Goal: Task Accomplishment & Management: Use online tool/utility

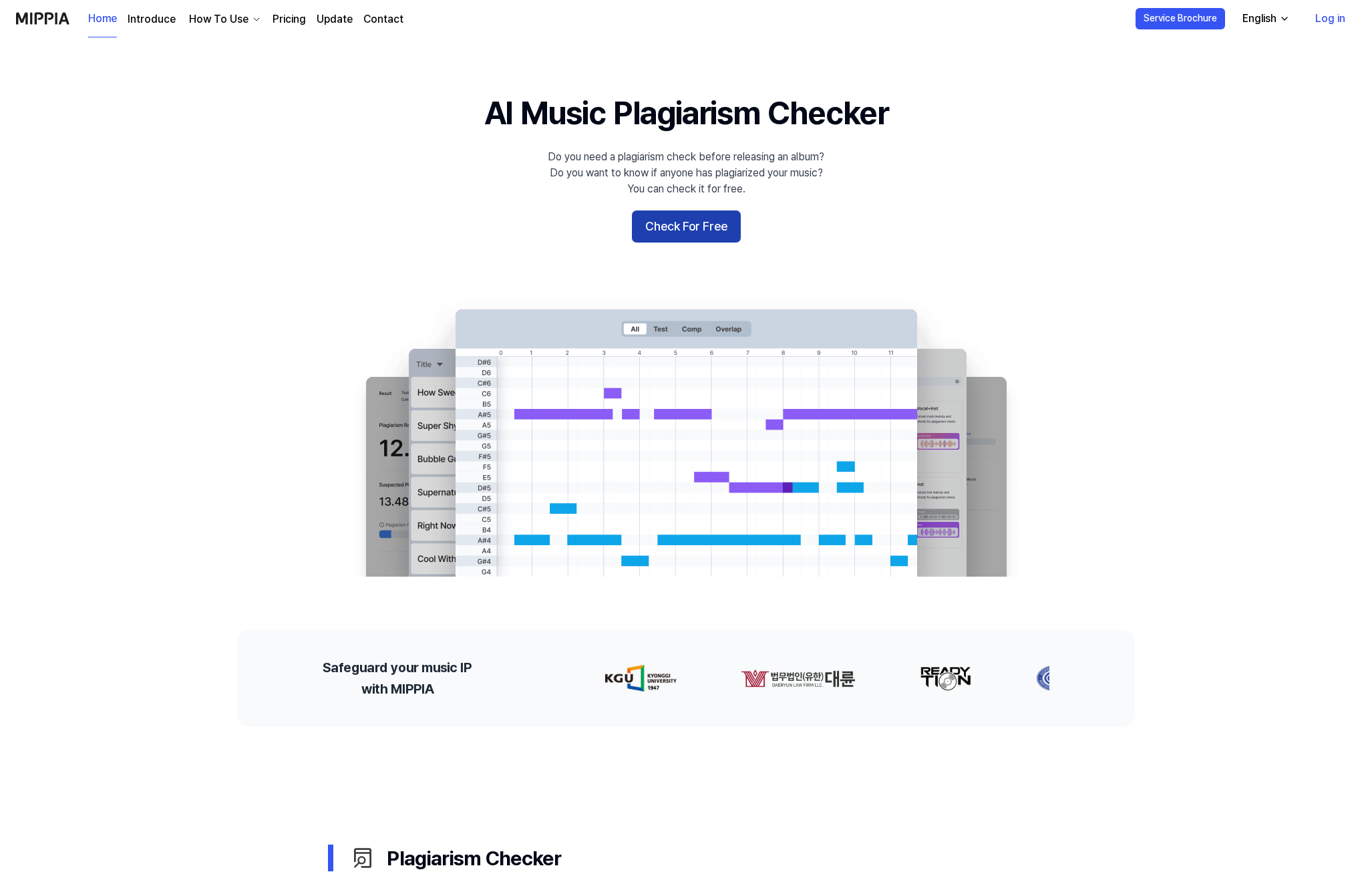
click at [678, 229] on button "Check For Free" at bounding box center [687, 226] width 109 height 32
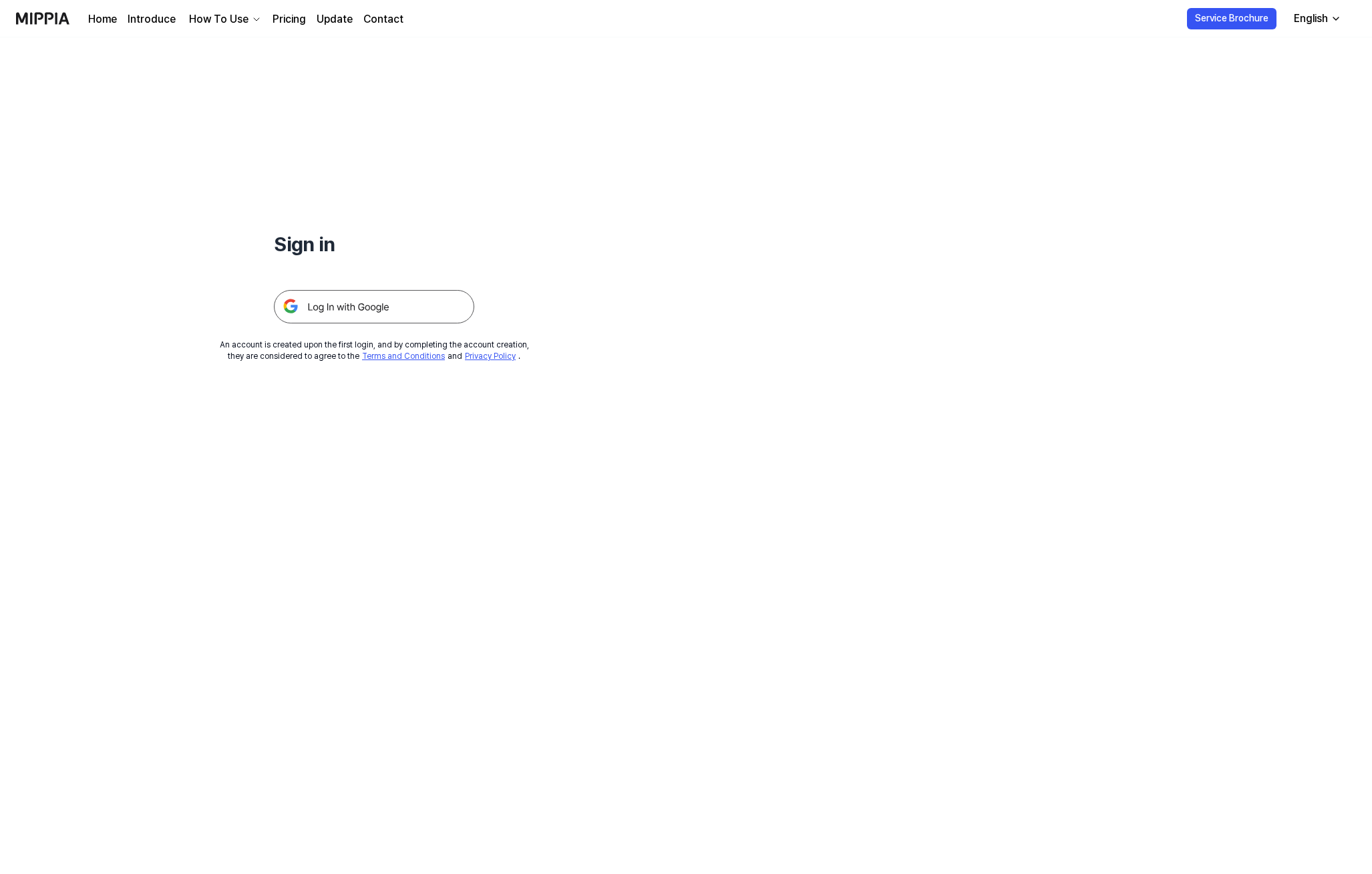
click at [399, 313] on img at bounding box center [374, 306] width 200 height 33
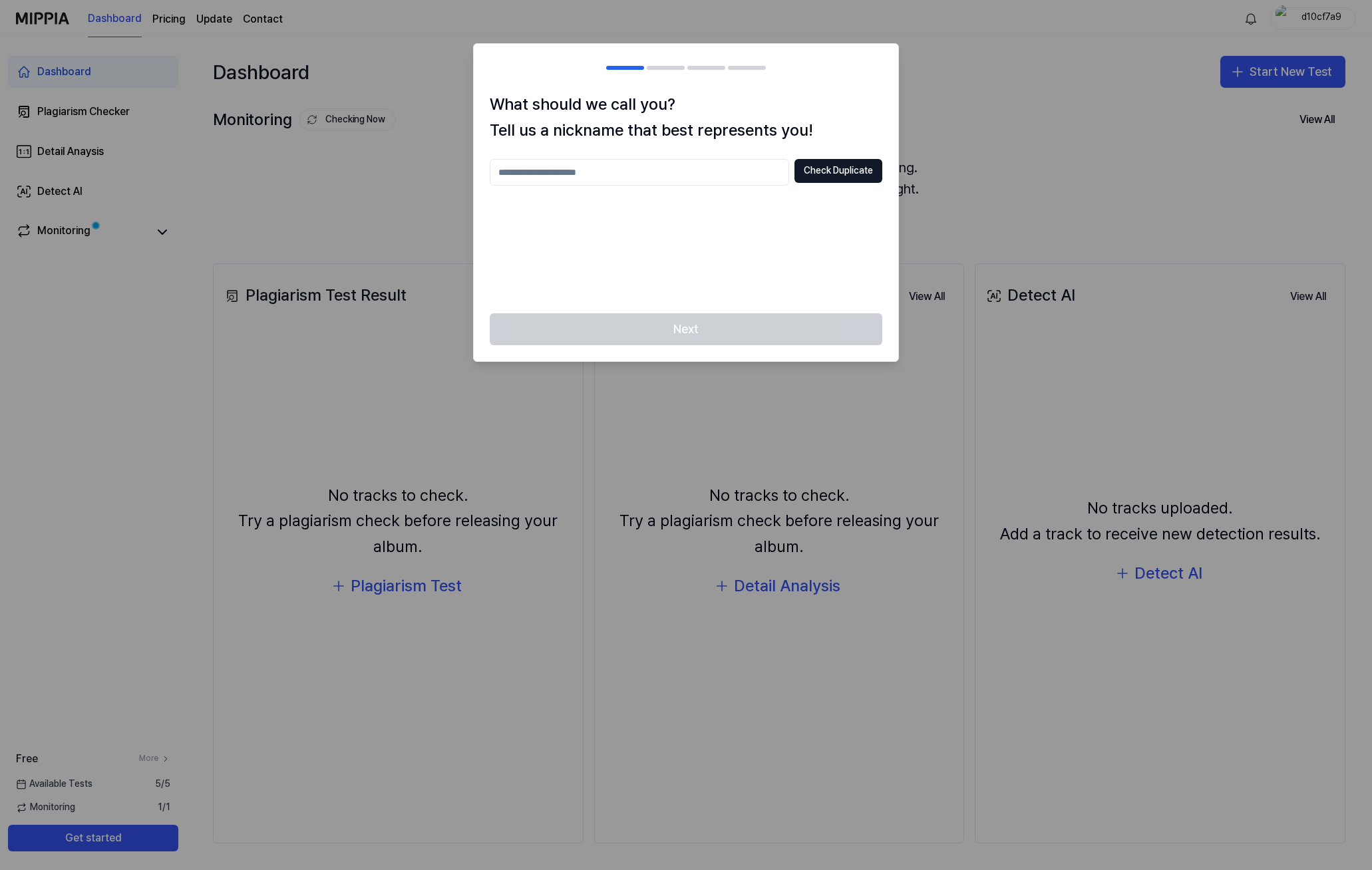
click at [539, 174] on input "text" at bounding box center [639, 172] width 299 height 26
type input "****"
click at [824, 170] on button "Check Duplicate" at bounding box center [839, 171] width 88 height 24
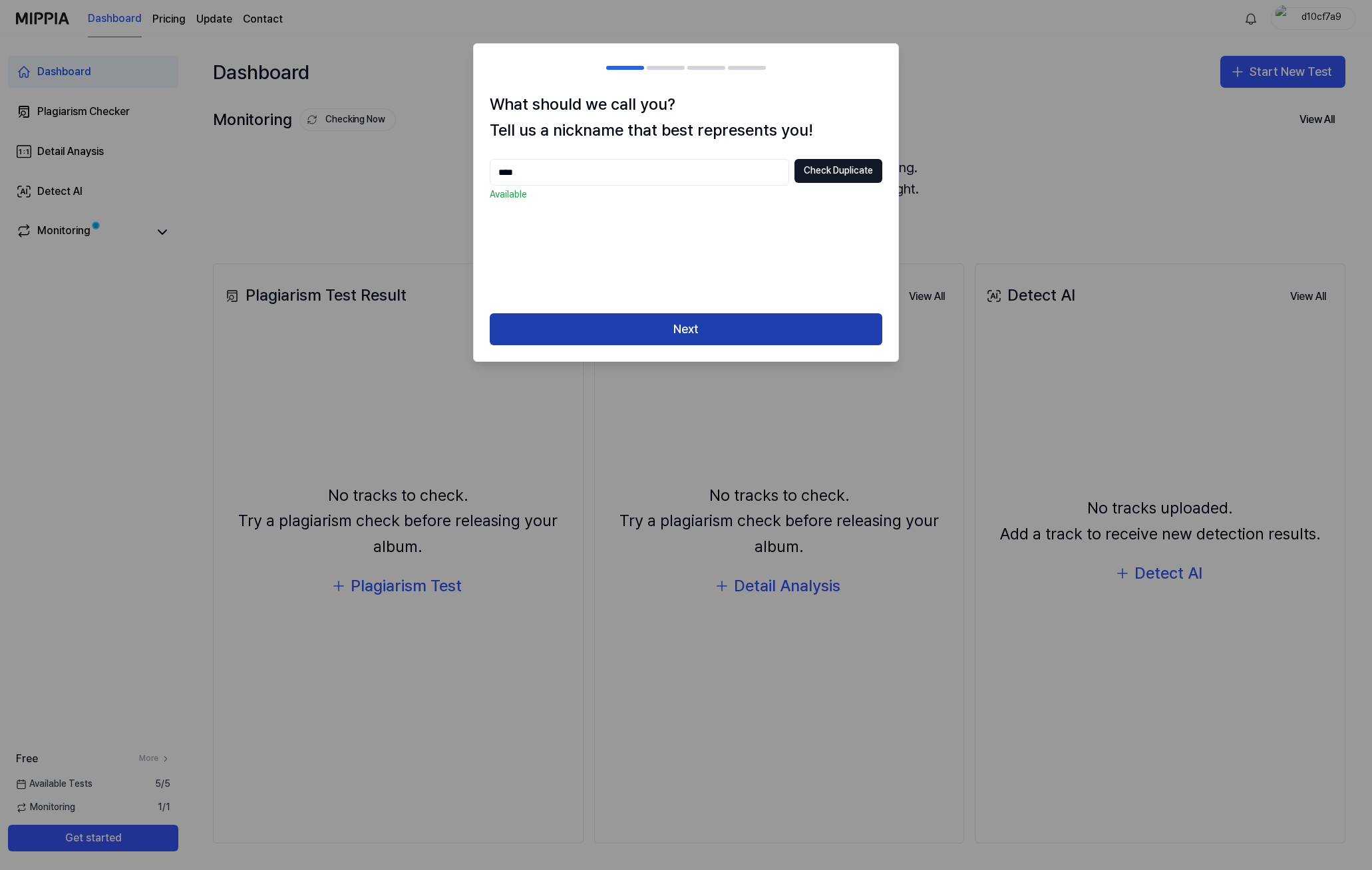
click at [684, 333] on button "Next" at bounding box center [686, 329] width 393 height 32
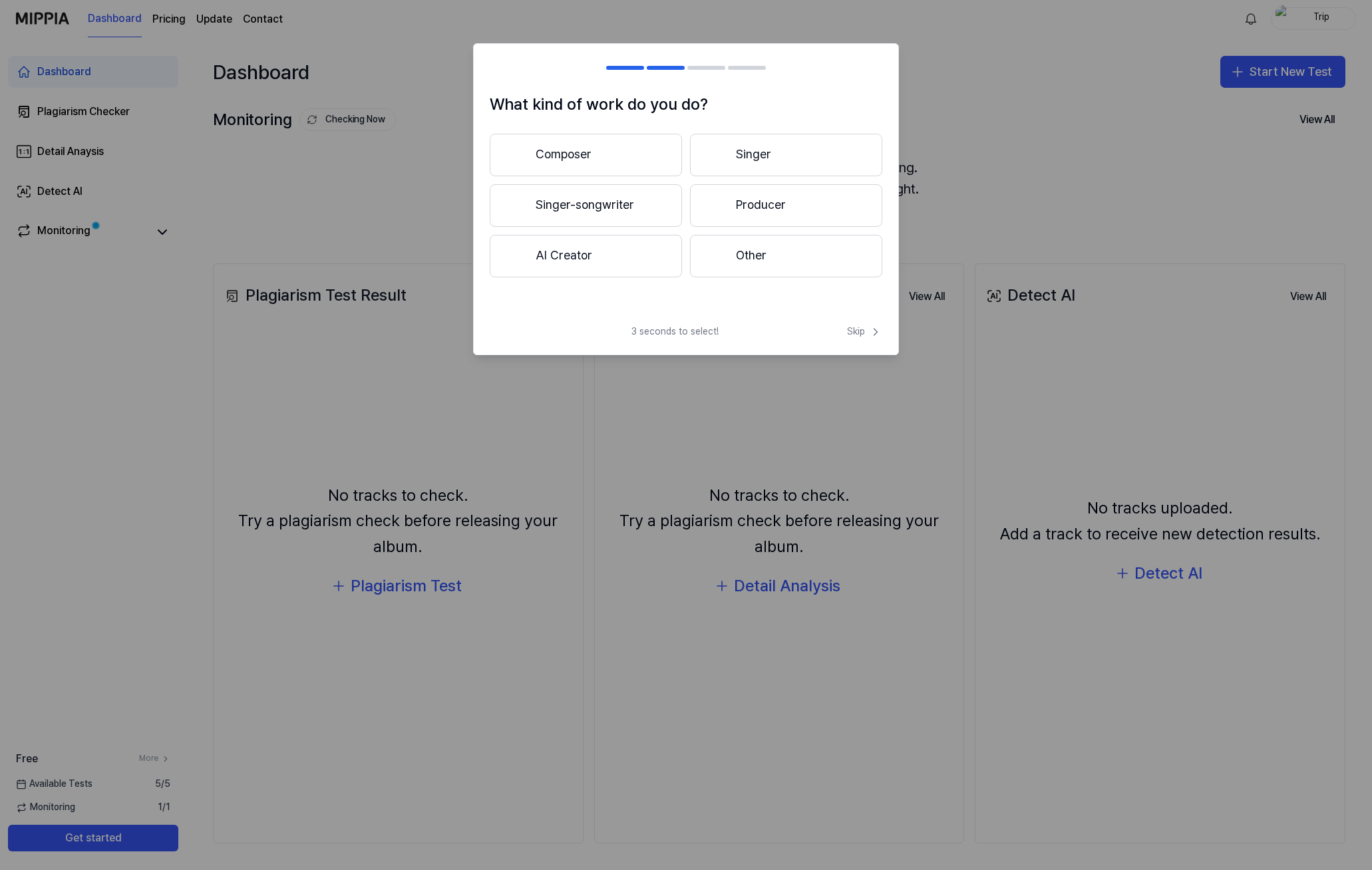
click at [618, 206] on button "Singer-songwriter" at bounding box center [585, 206] width 192 height 43
click at [751, 213] on button "3 years or more" at bounding box center [786, 206] width 192 height 44
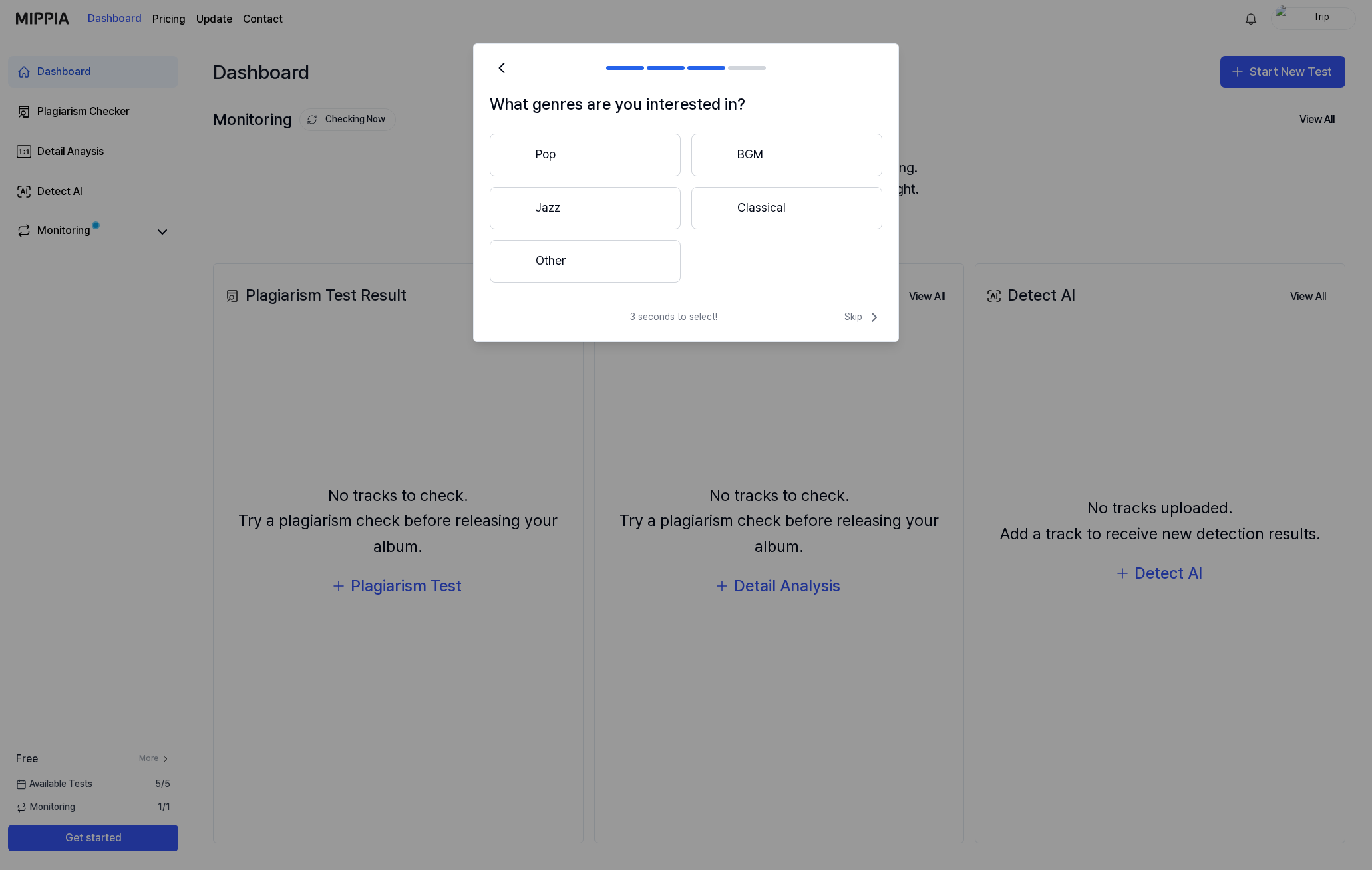
click at [632, 154] on button "Pop" at bounding box center [585, 155] width 191 height 43
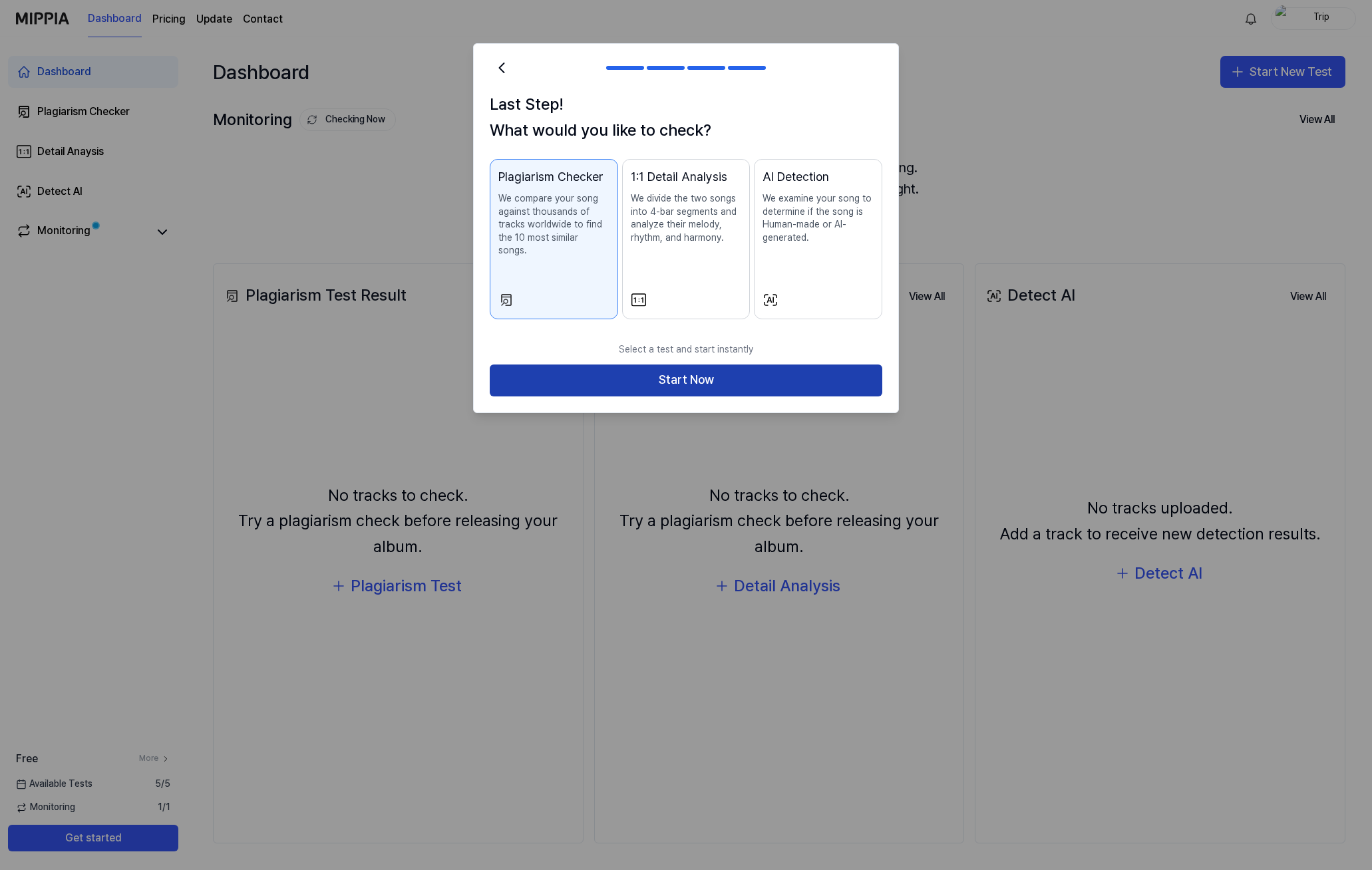
click at [698, 367] on button "Start Now" at bounding box center [686, 380] width 393 height 32
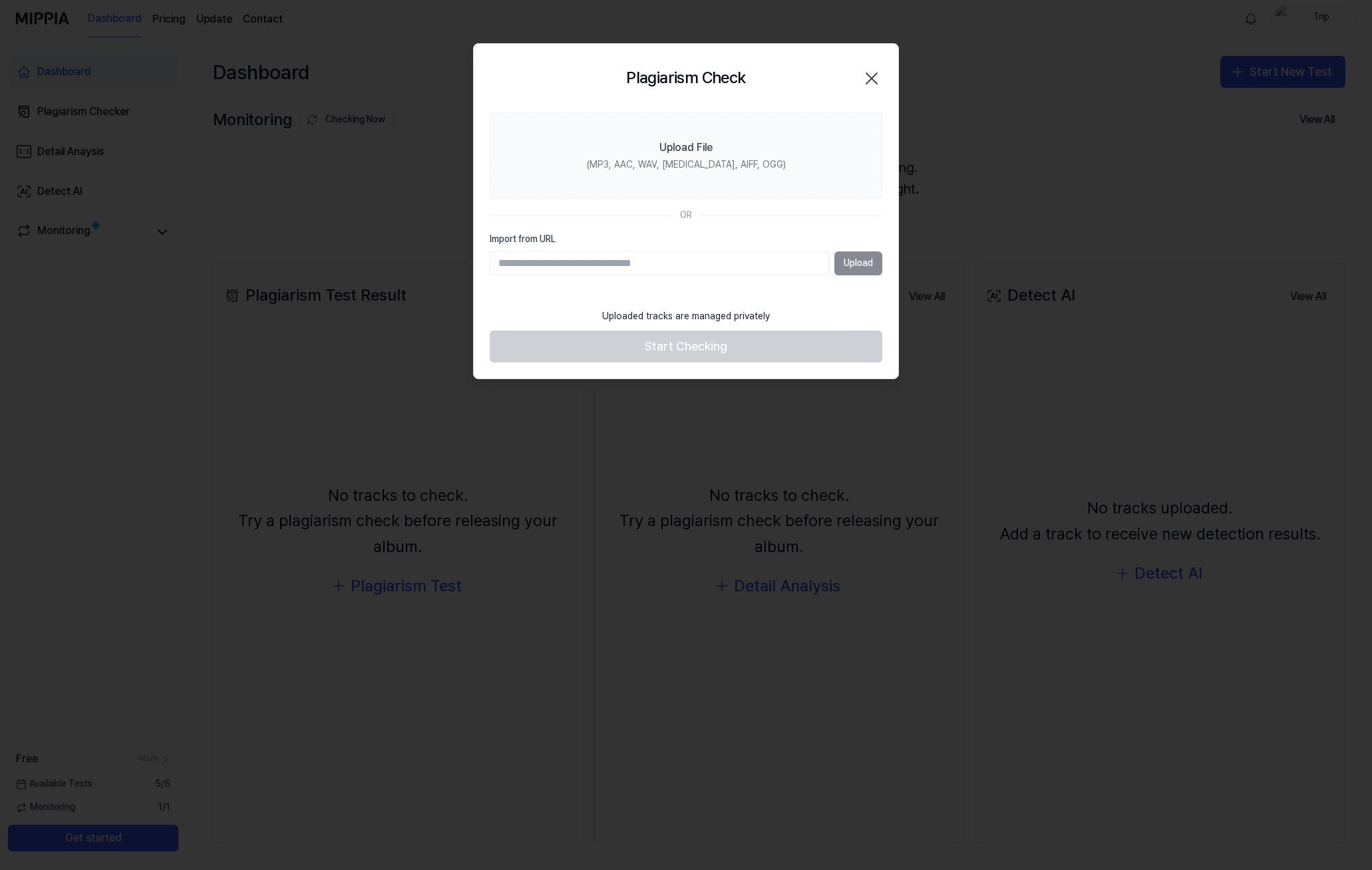
click at [755, 264] on input "Import from URL" at bounding box center [659, 264] width 339 height 24
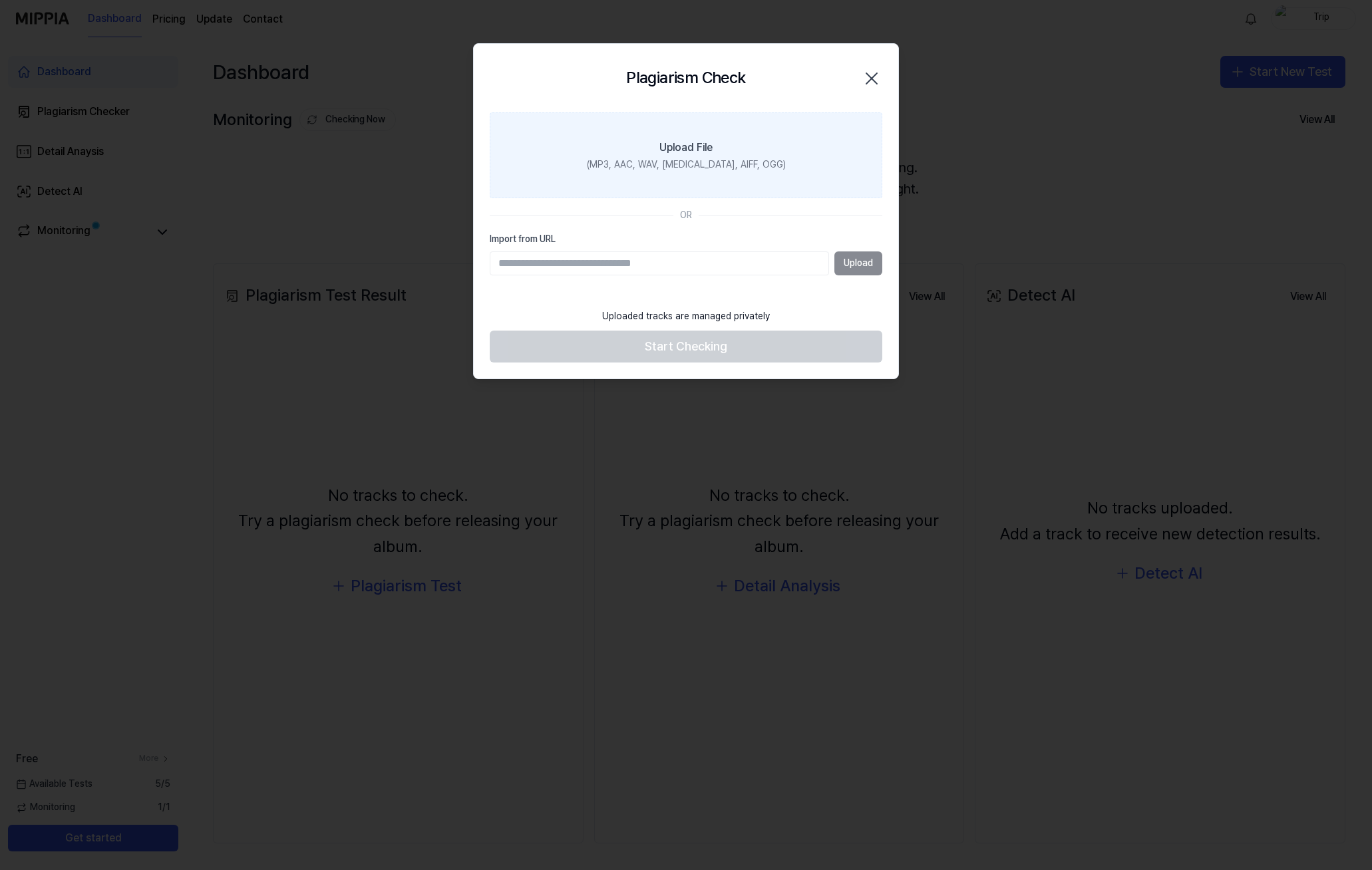
click at [698, 154] on div "Upload File" at bounding box center [686, 147] width 53 height 16
click at [0, 0] on input "Upload File (MP3, AAC, WAV, FLAC, AIFF, OGG)" at bounding box center [0, 0] width 0 height 0
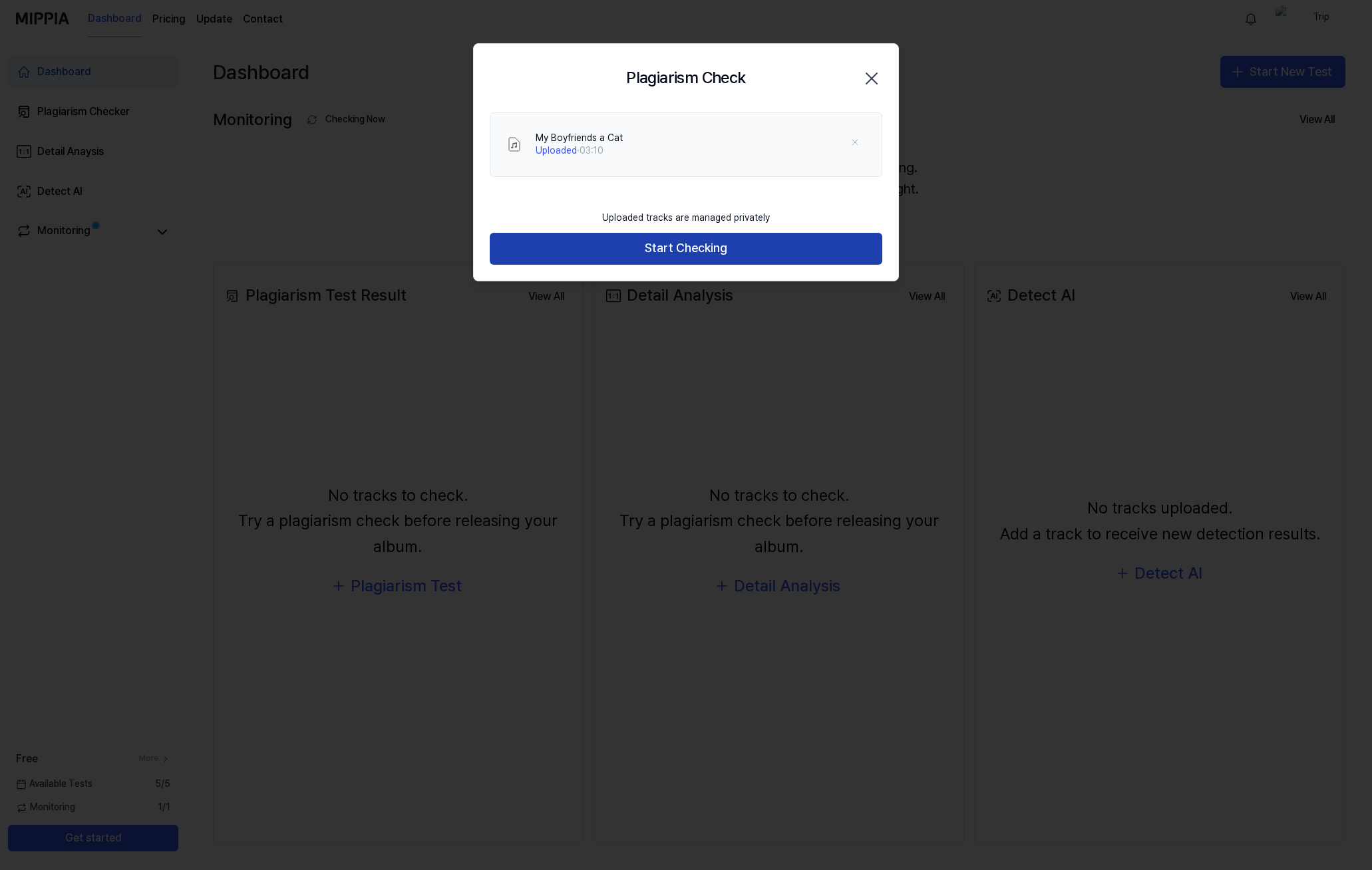
click at [674, 250] on button "Start Checking" at bounding box center [686, 249] width 393 height 32
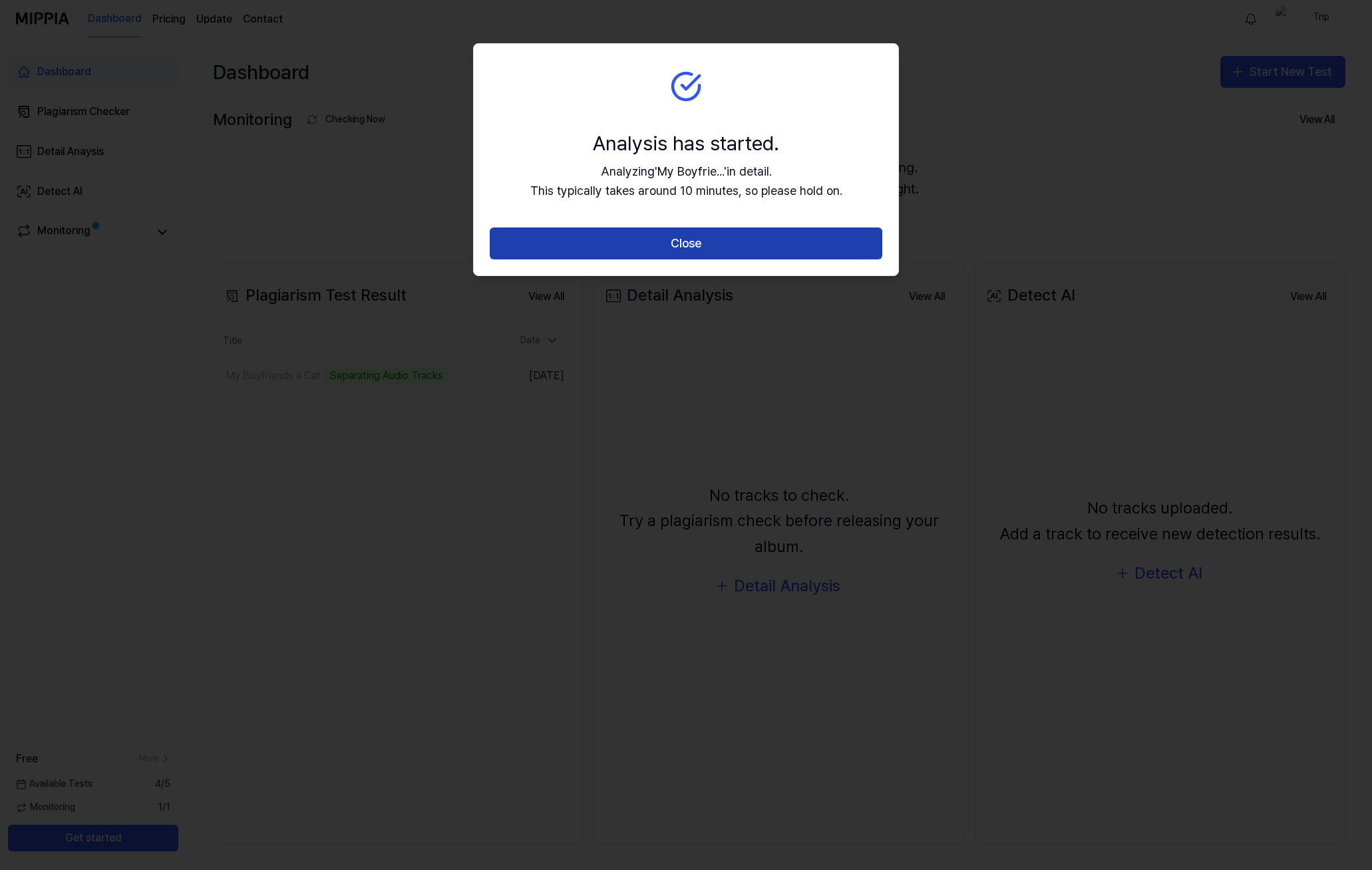
click at [691, 246] on button "Close" at bounding box center [686, 243] width 393 height 32
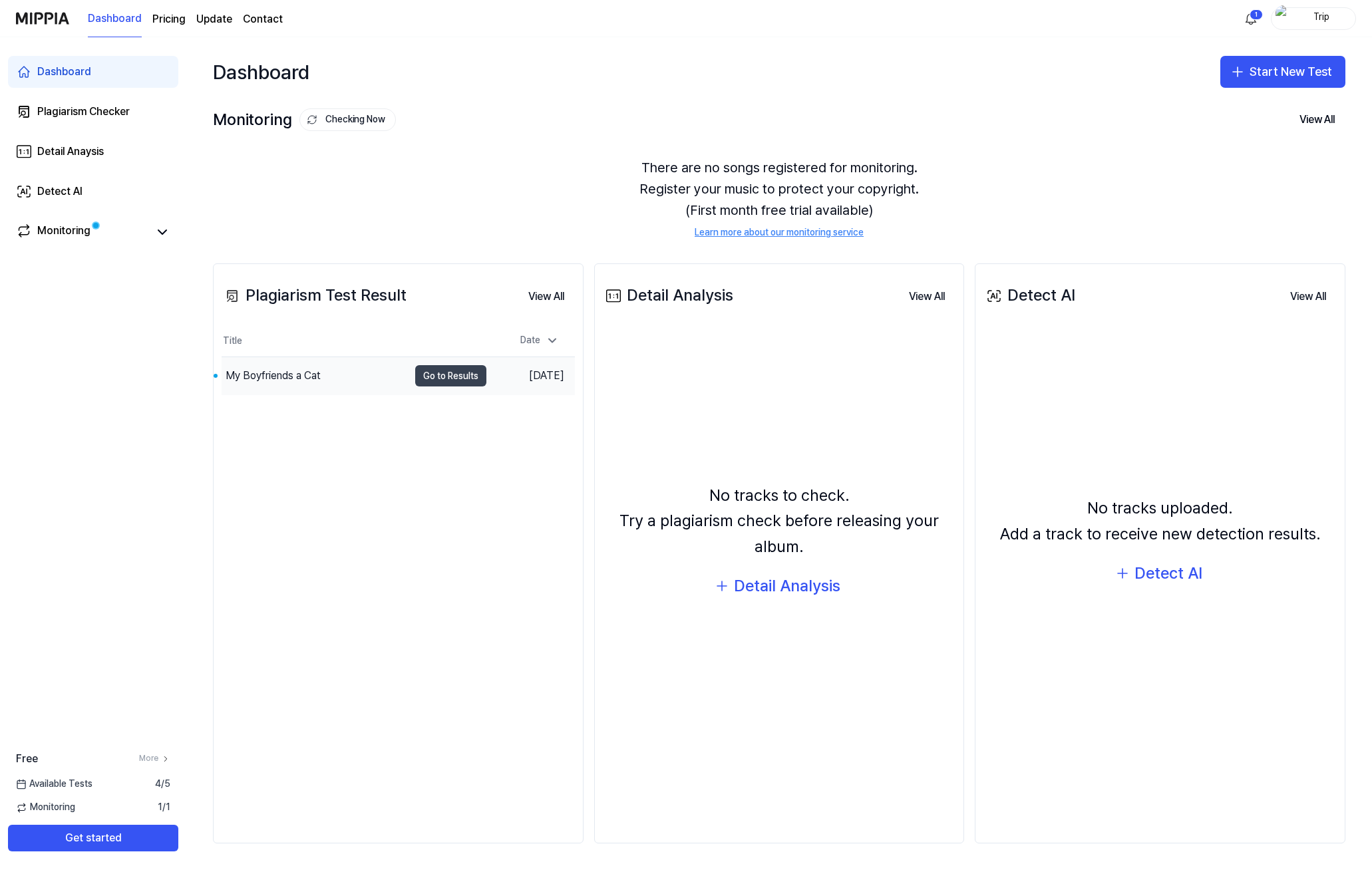
click at [452, 379] on button "Go to Results" at bounding box center [451, 376] width 72 height 21
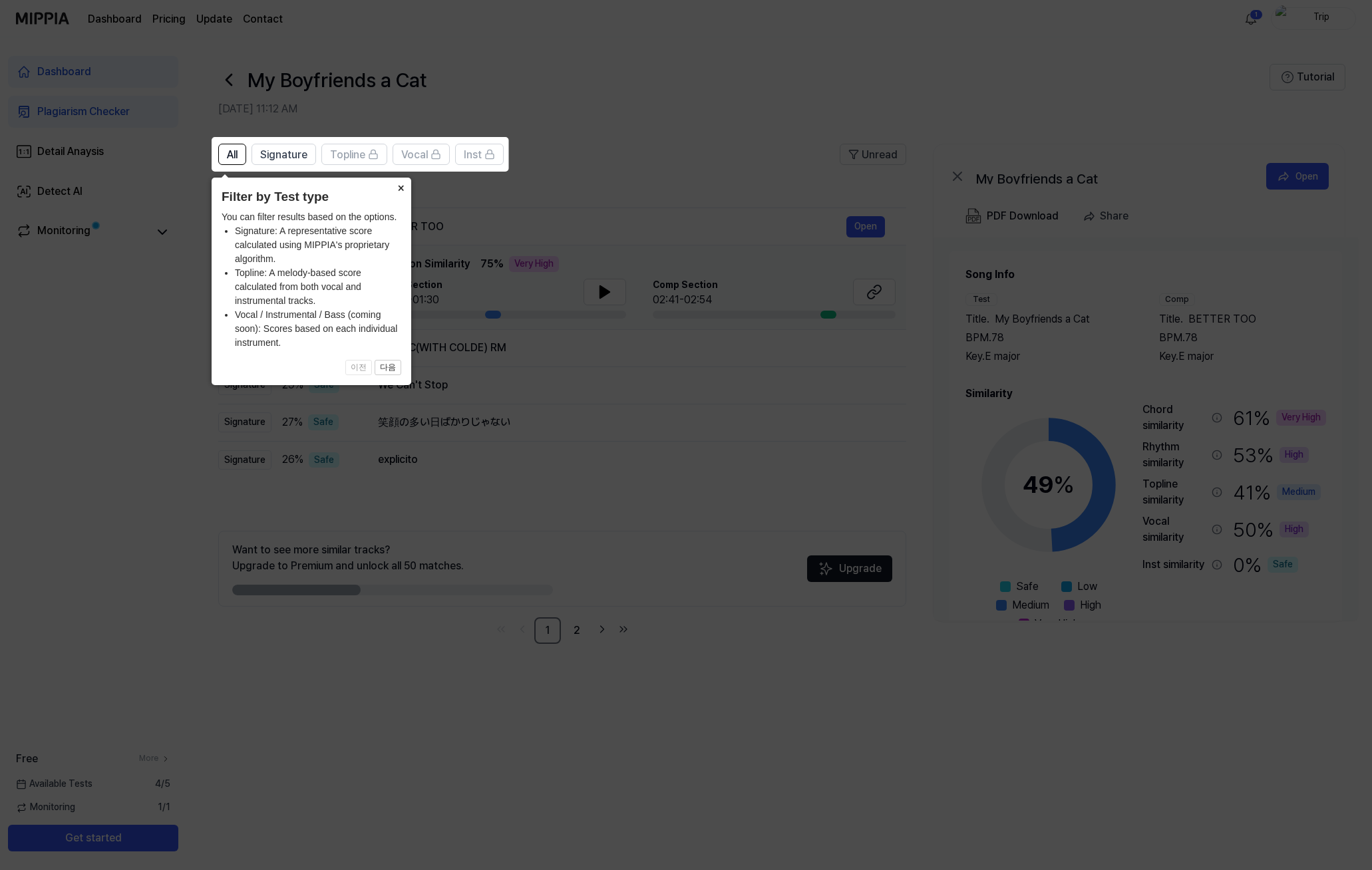
click at [399, 190] on button "×" at bounding box center [401, 187] width 21 height 19
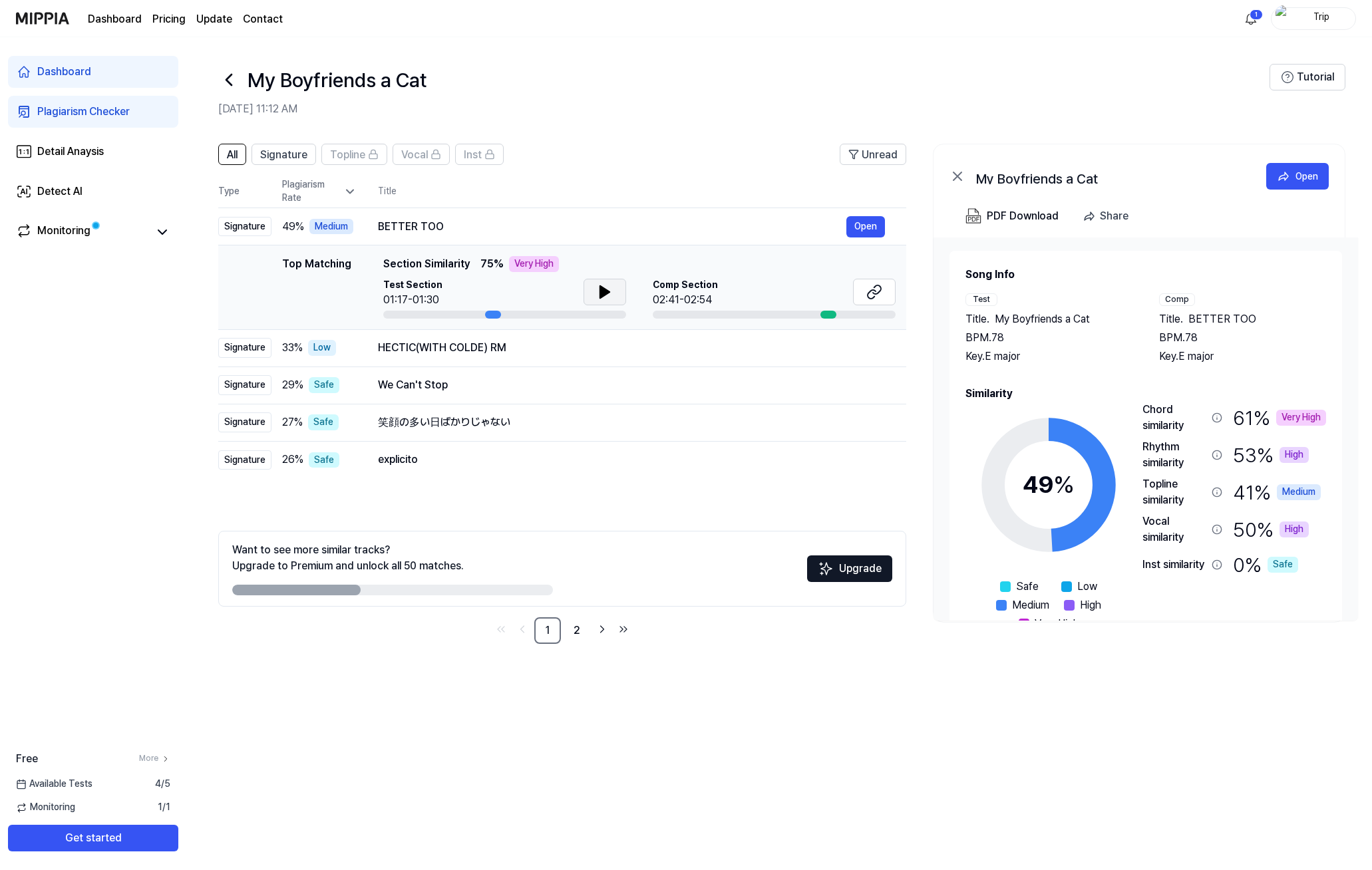
click at [600, 291] on icon at bounding box center [605, 292] width 9 height 12
click at [863, 231] on button "Open" at bounding box center [865, 227] width 38 height 21
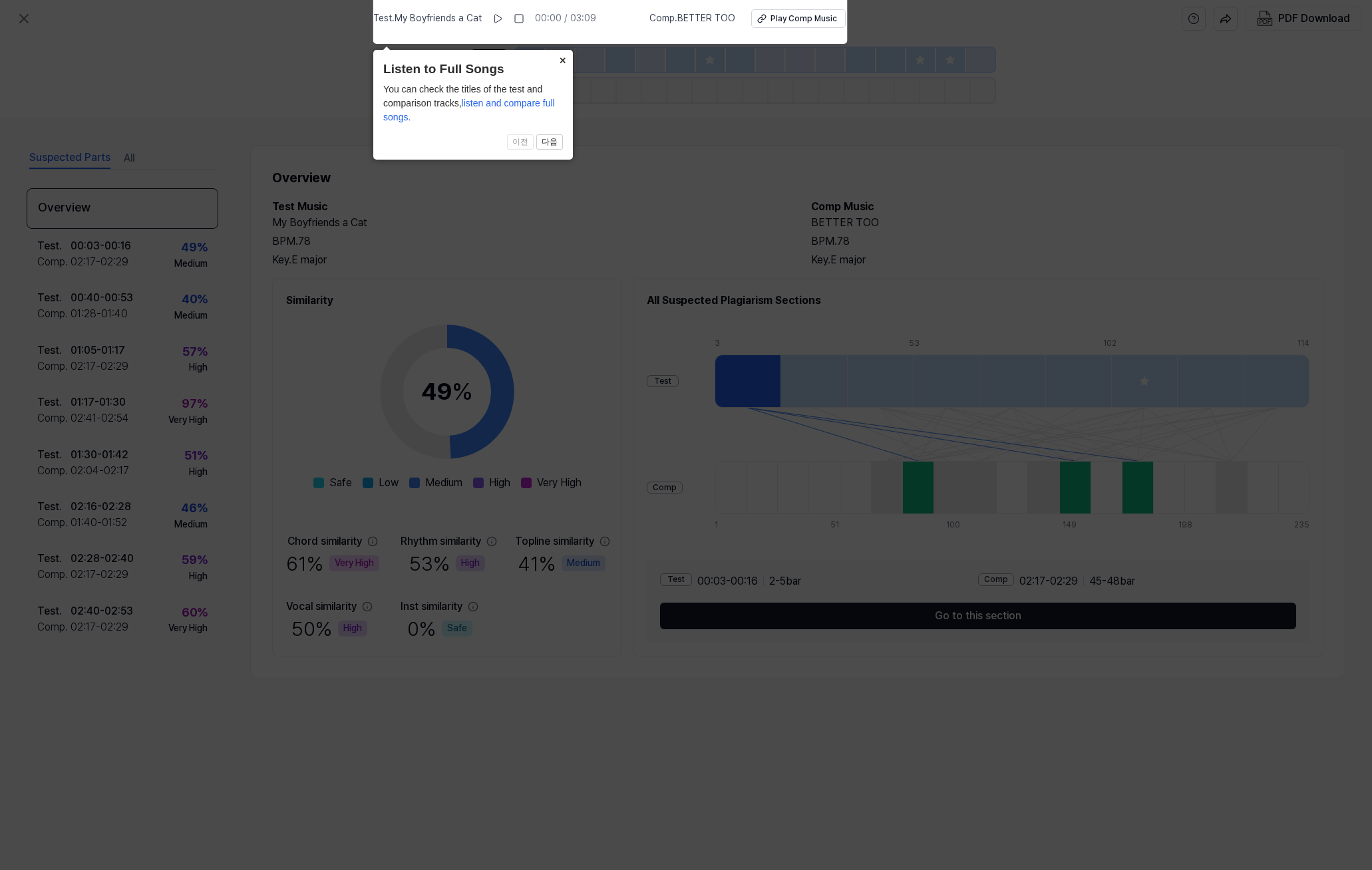
click at [563, 60] on button "×" at bounding box center [562, 59] width 21 height 19
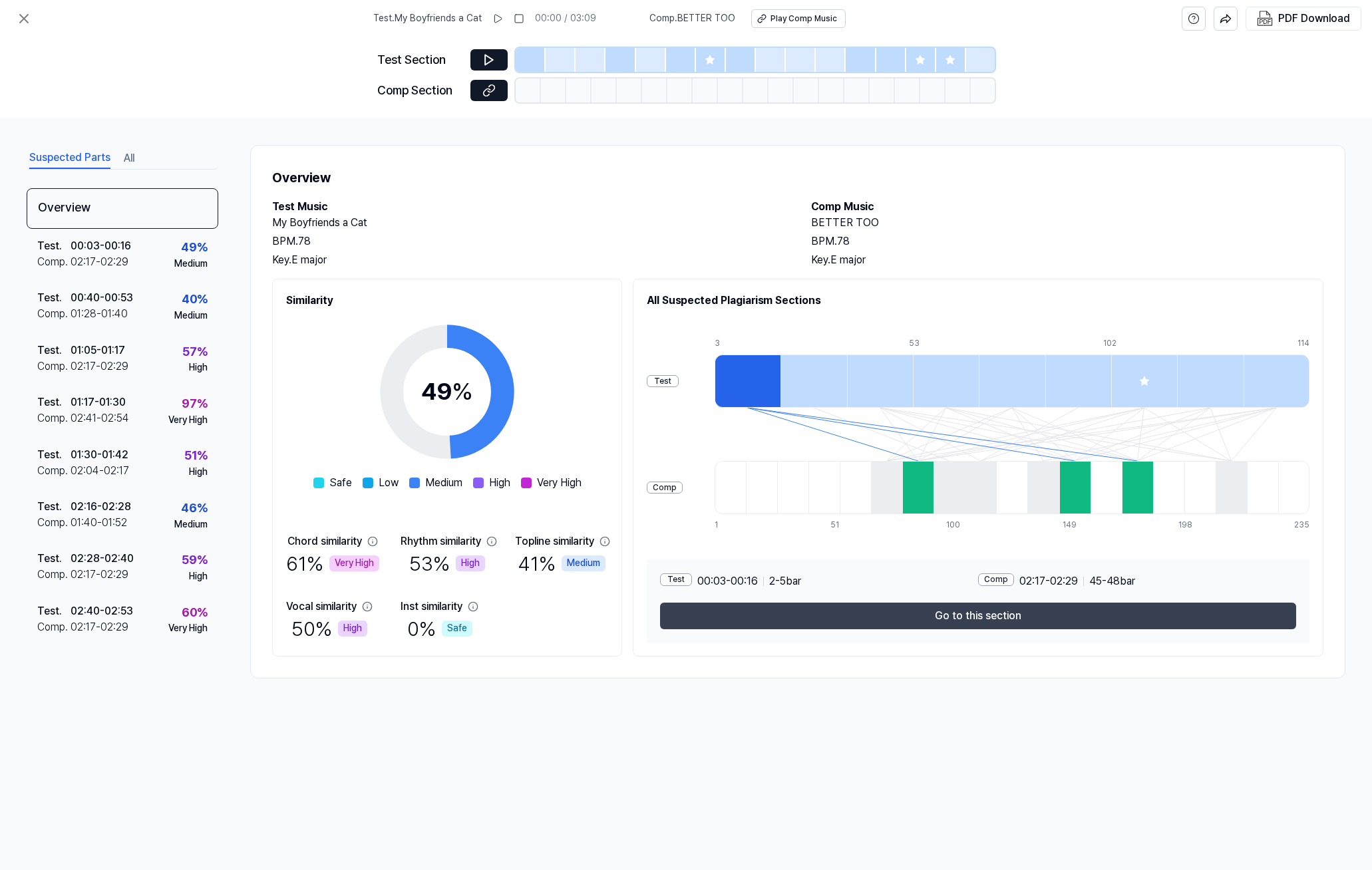
click at [909, 615] on button "Go to this section" at bounding box center [978, 615] width 636 height 26
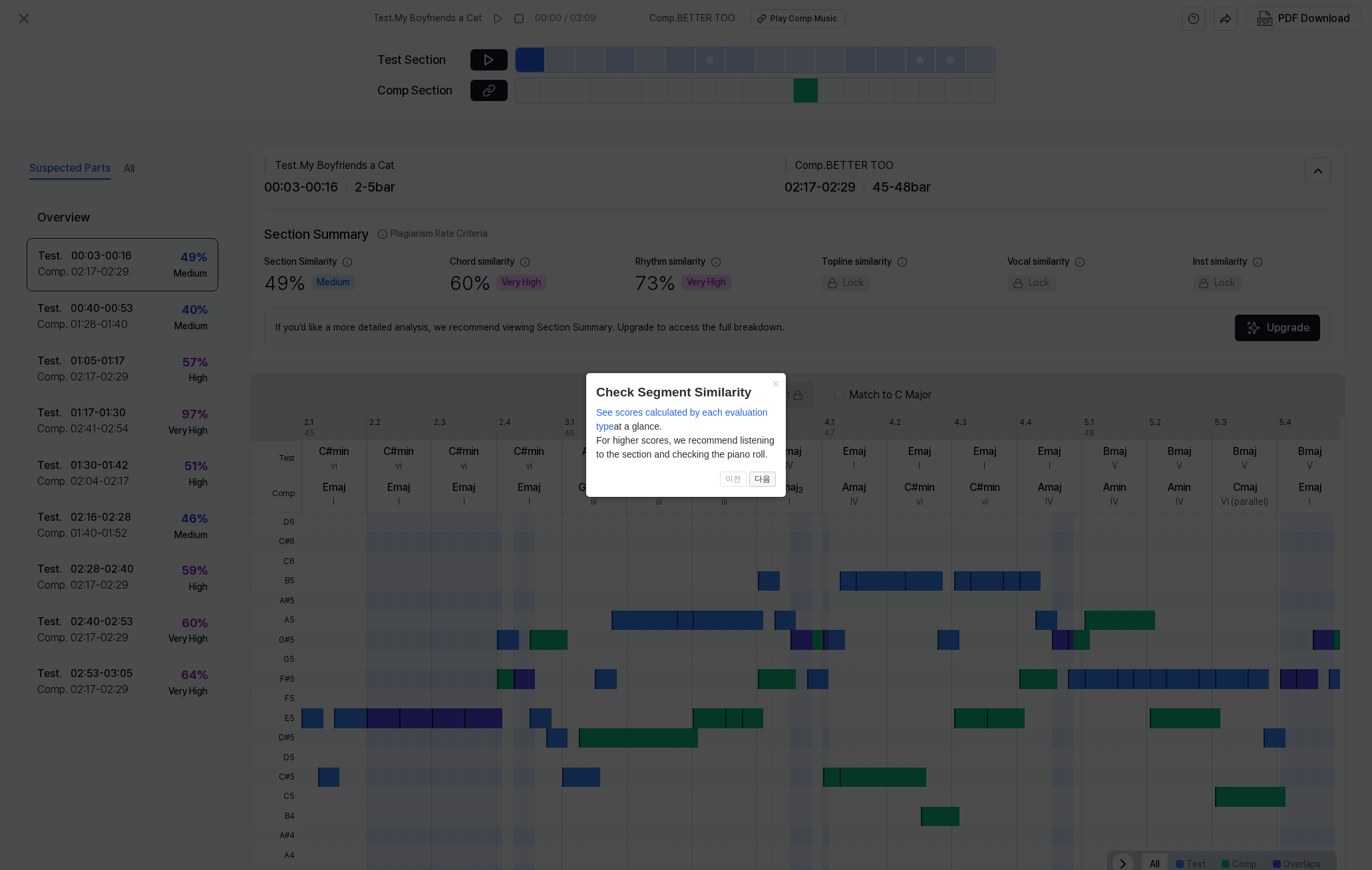
click at [765, 481] on button "다음" at bounding box center [762, 479] width 26 height 16
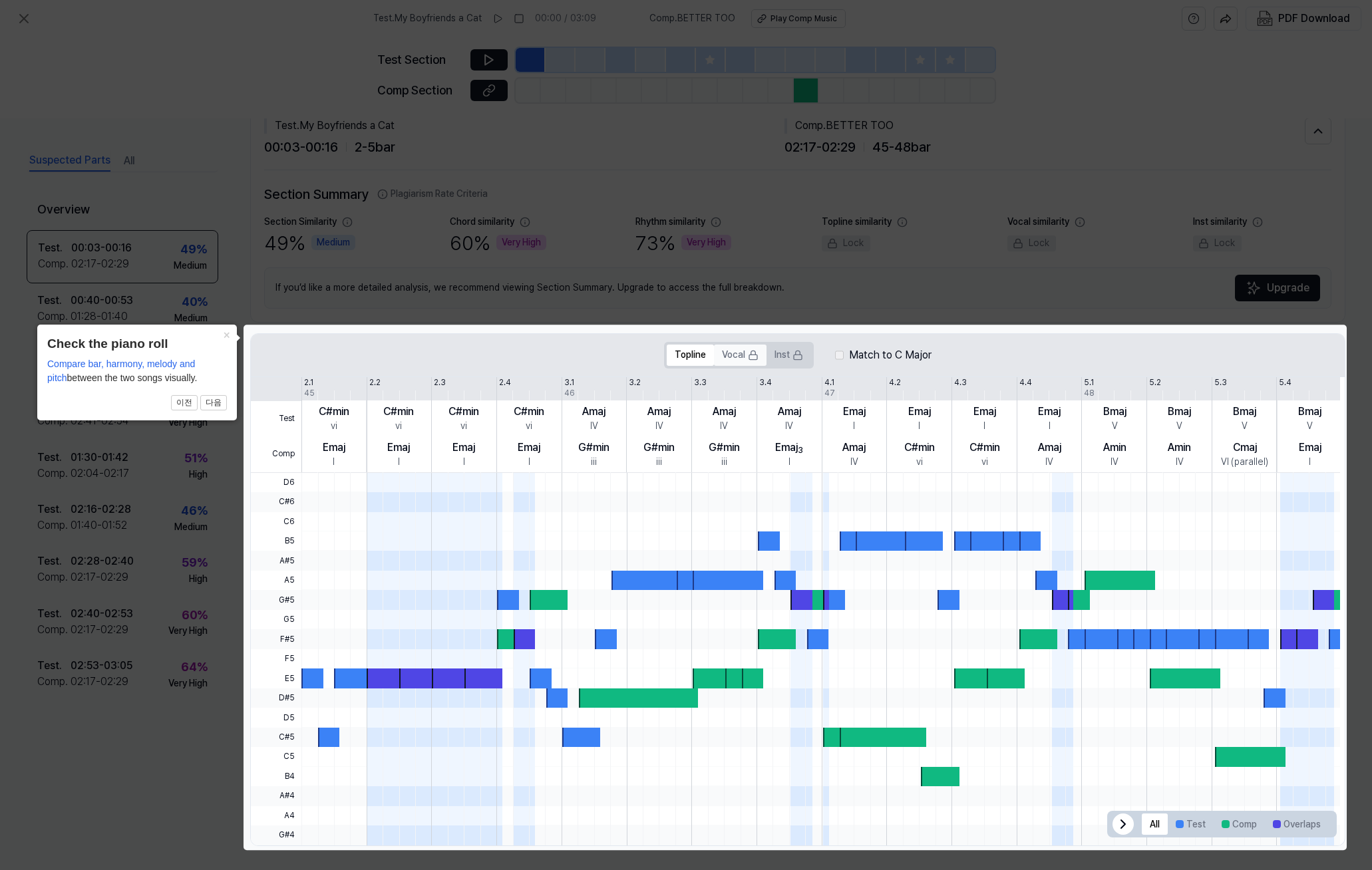
click at [738, 354] on button "Vocal" at bounding box center [741, 356] width 53 height 21
click at [1192, 829] on button "Test" at bounding box center [1190, 824] width 46 height 21
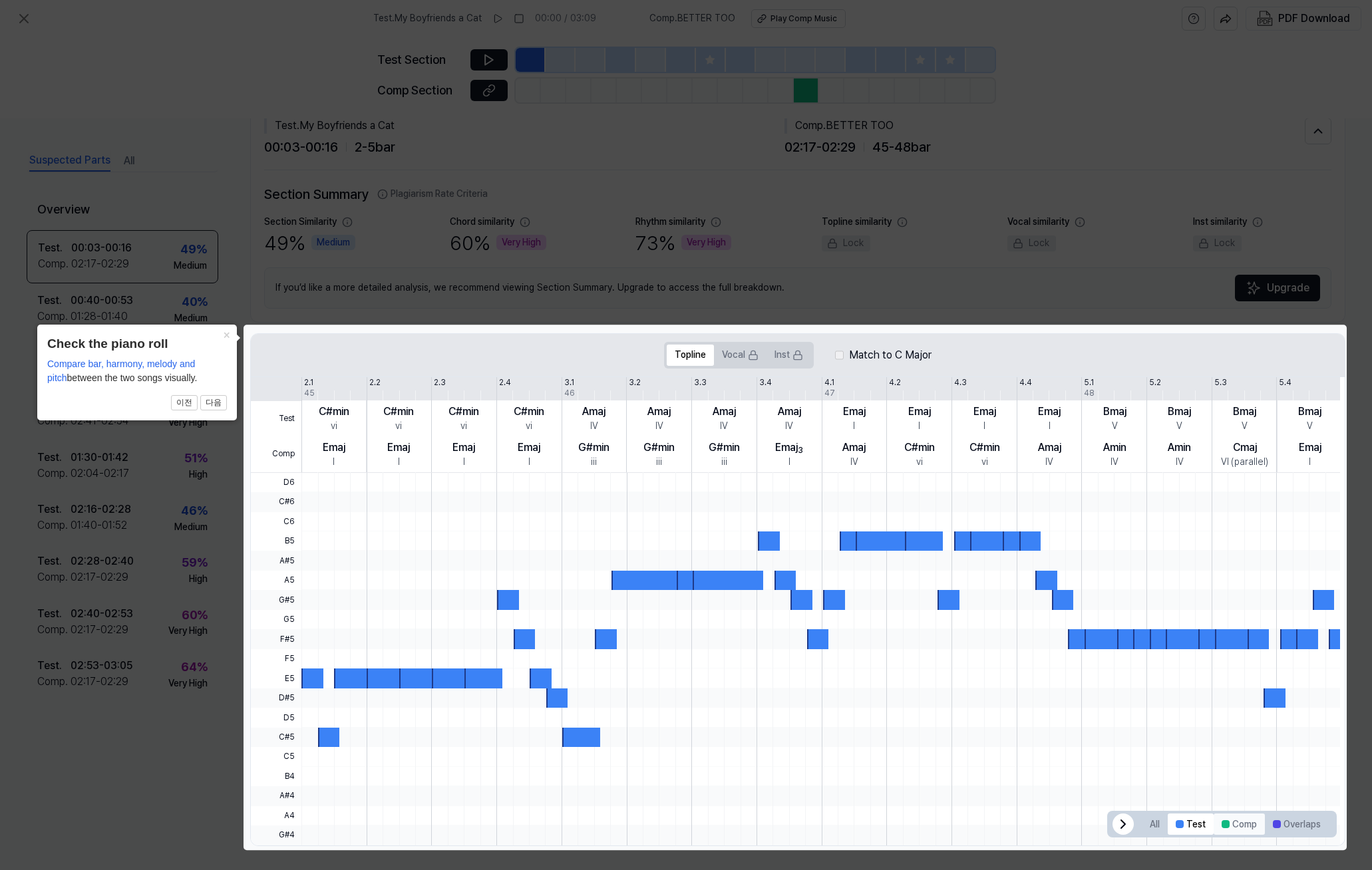
click at [1228, 829] on button "Comp" at bounding box center [1239, 824] width 51 height 21
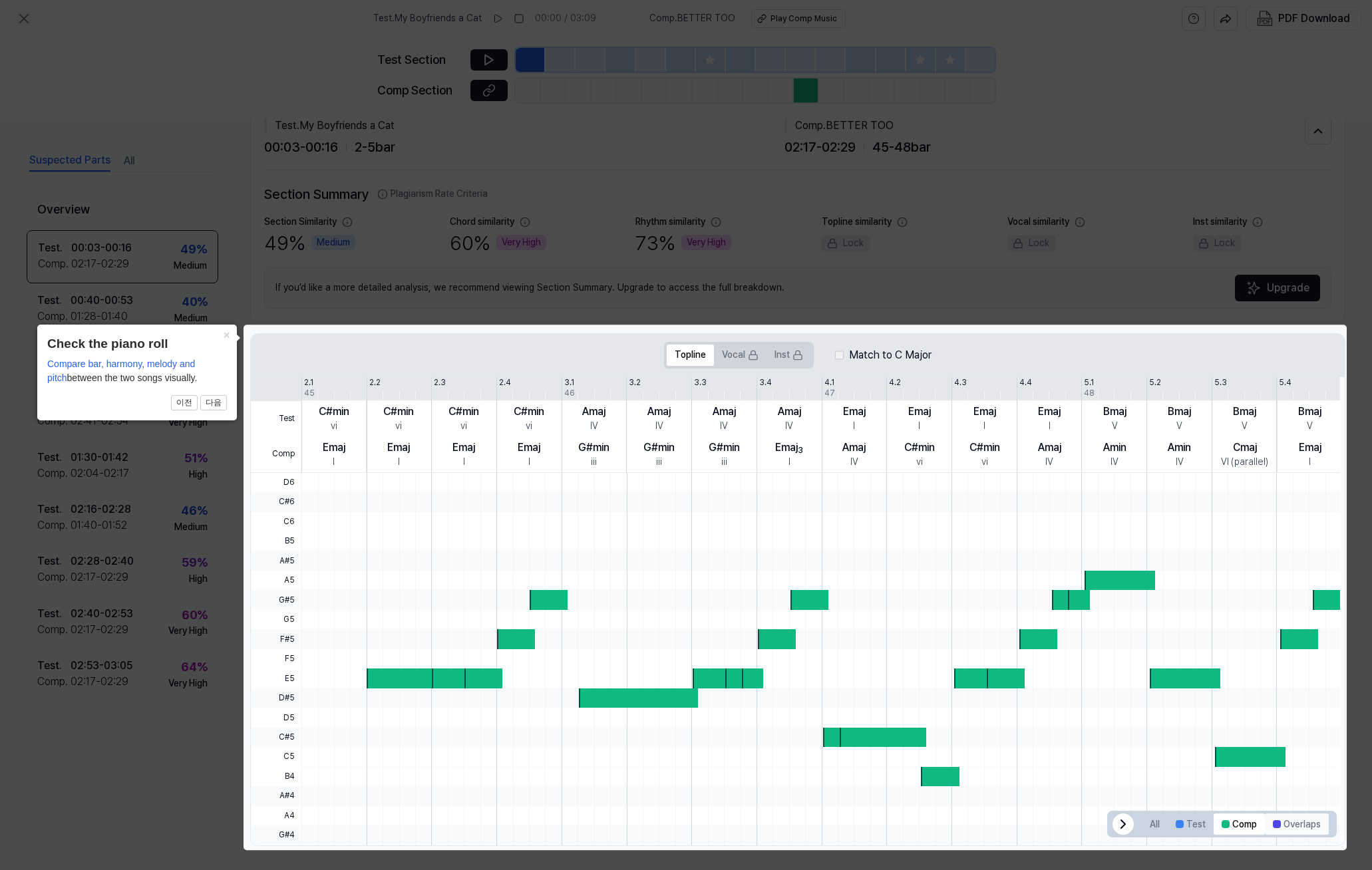
click at [1284, 829] on button "Overlaps" at bounding box center [1297, 824] width 64 height 21
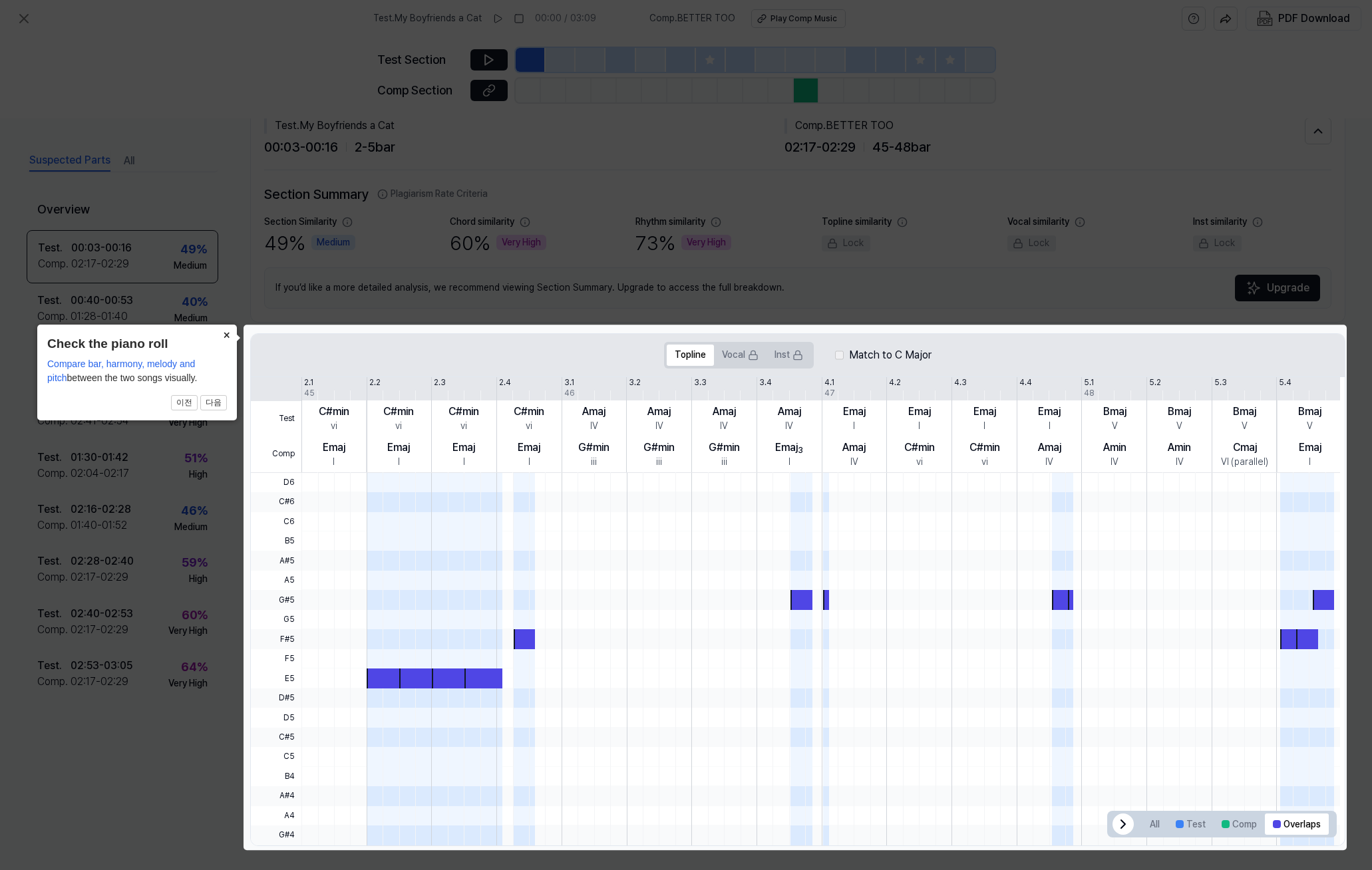
click at [230, 334] on button "×" at bounding box center [226, 334] width 21 height 19
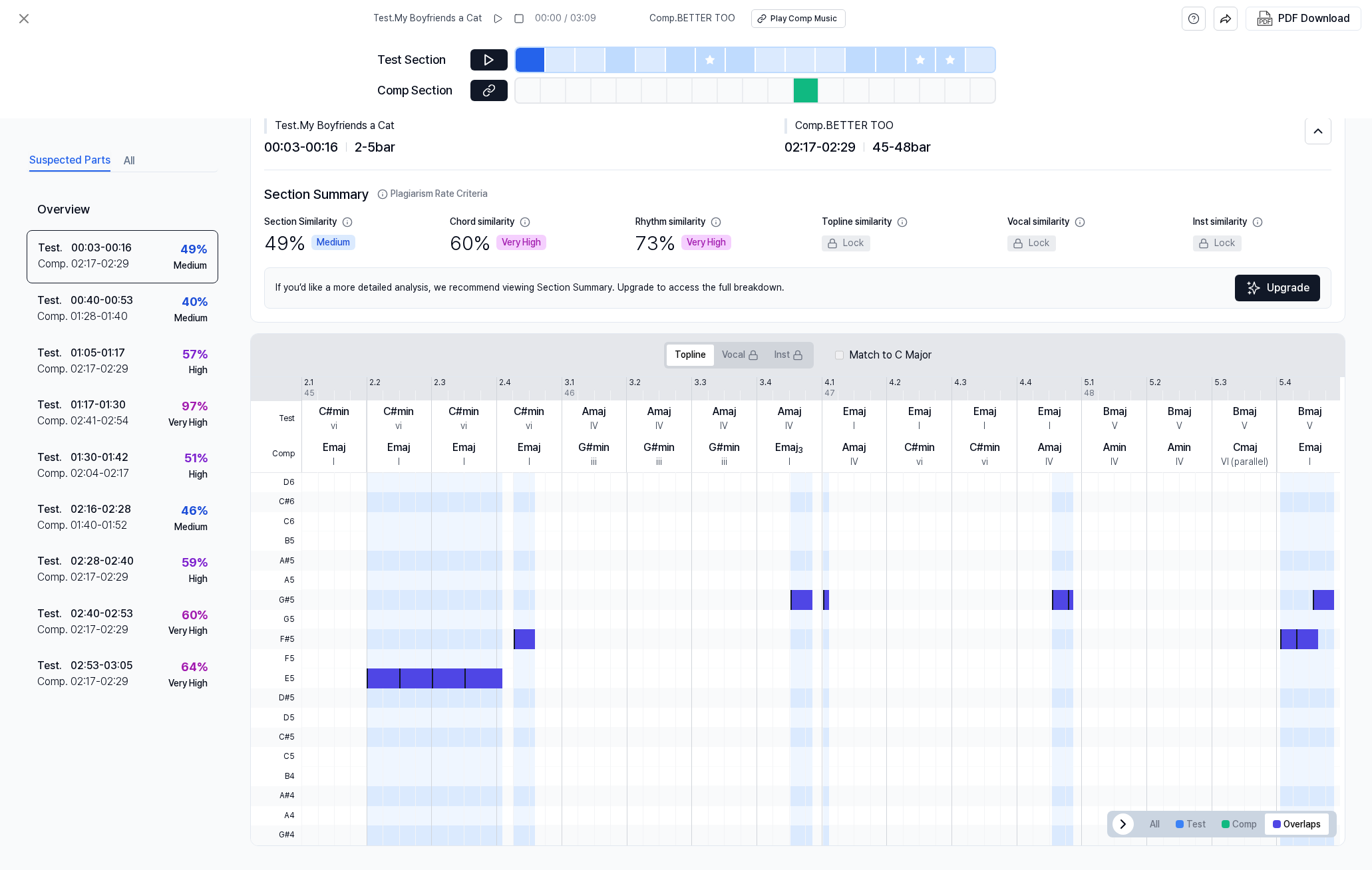
scroll to position [0, 0]
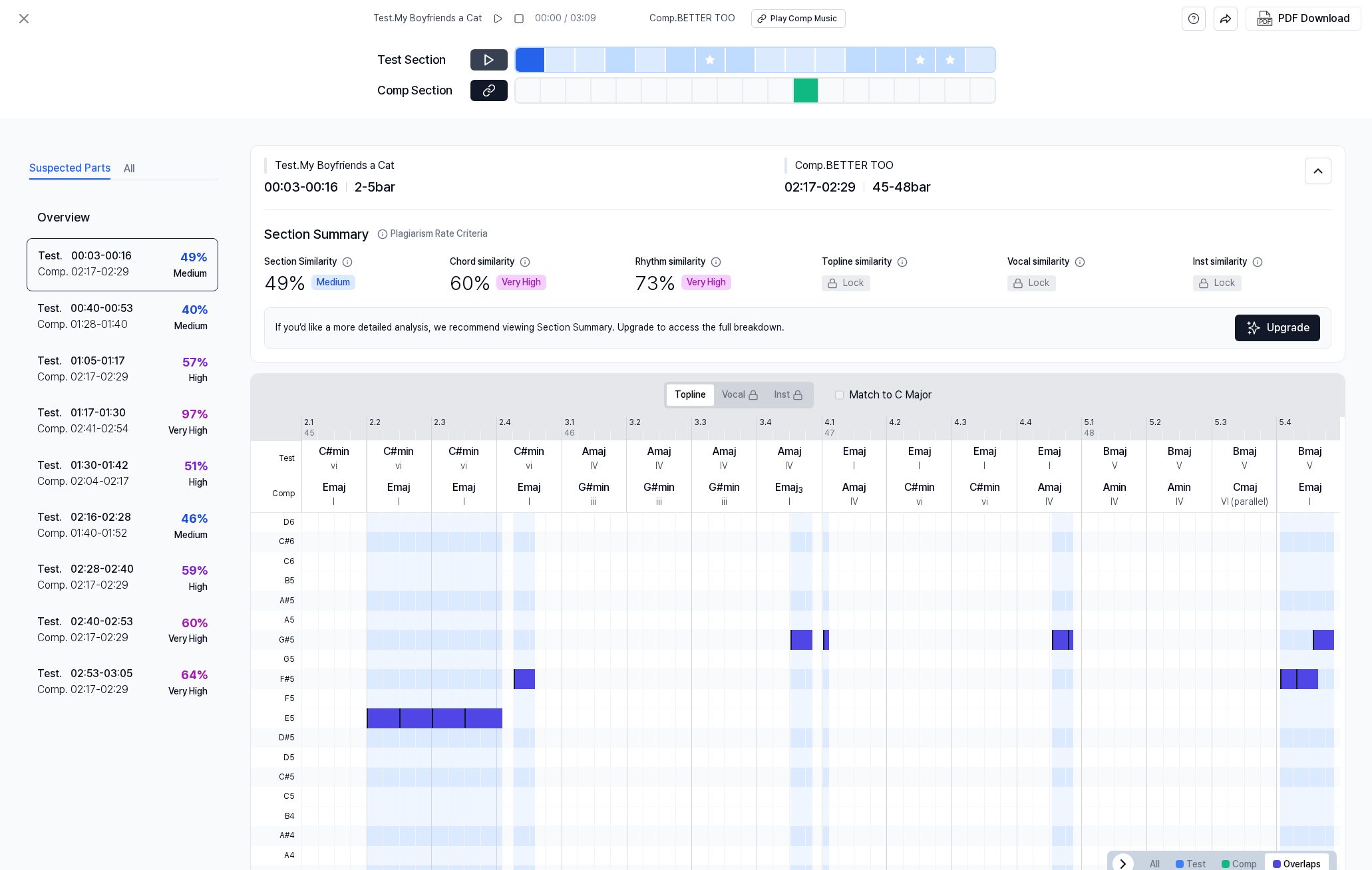
click at [486, 63] on icon at bounding box center [489, 60] width 8 height 10
click at [486, 63] on icon at bounding box center [487, 59] width 2 height 8
click at [795, 67] on div at bounding box center [801, 60] width 30 height 24
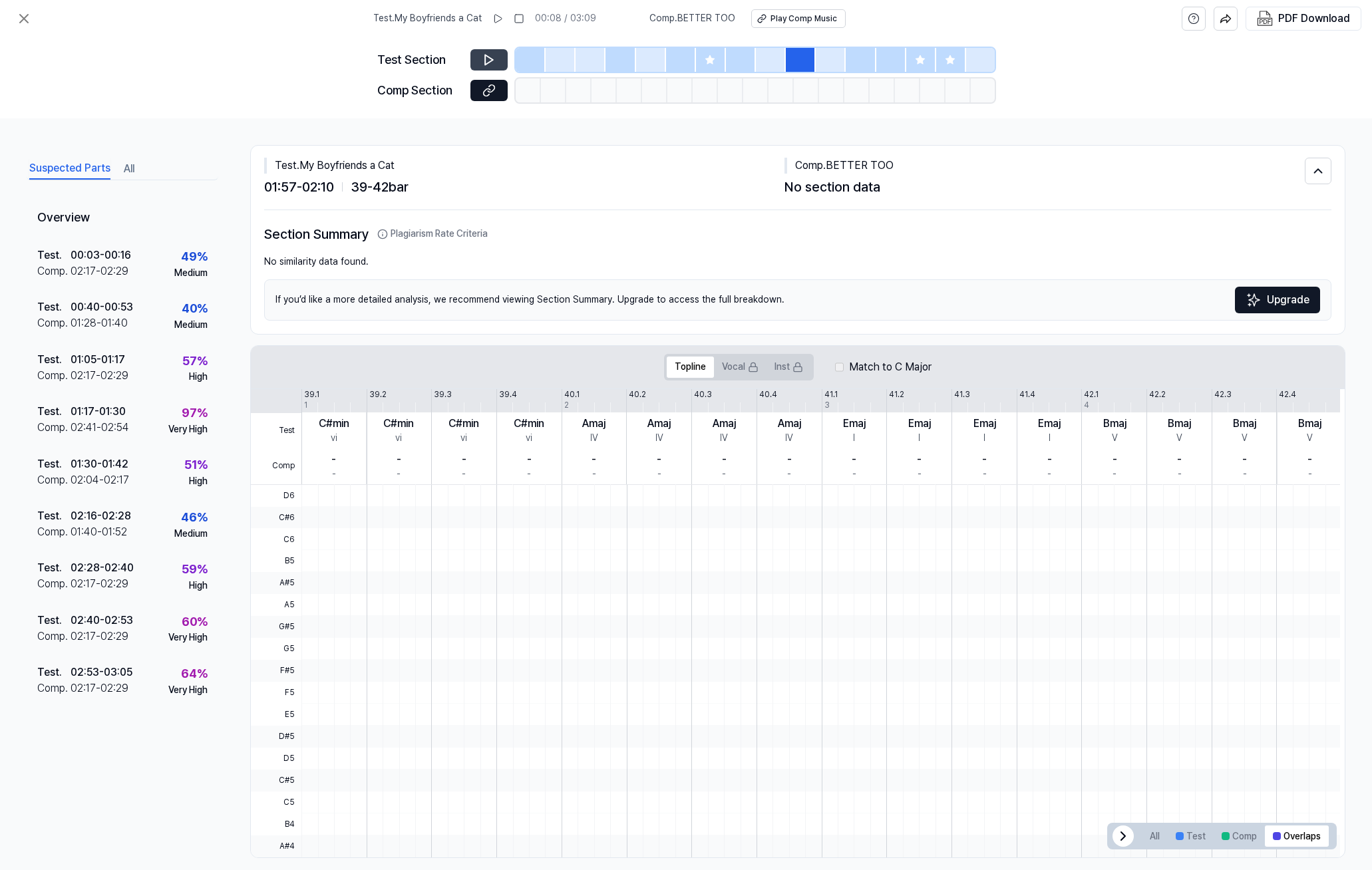
click at [800, 91] on div at bounding box center [807, 90] width 26 height 24
click at [802, 96] on div at bounding box center [807, 90] width 26 height 24
click at [487, 88] on icon at bounding box center [487, 92] width 7 height 8
click at [28, 17] on icon at bounding box center [23, 18] width 16 height 16
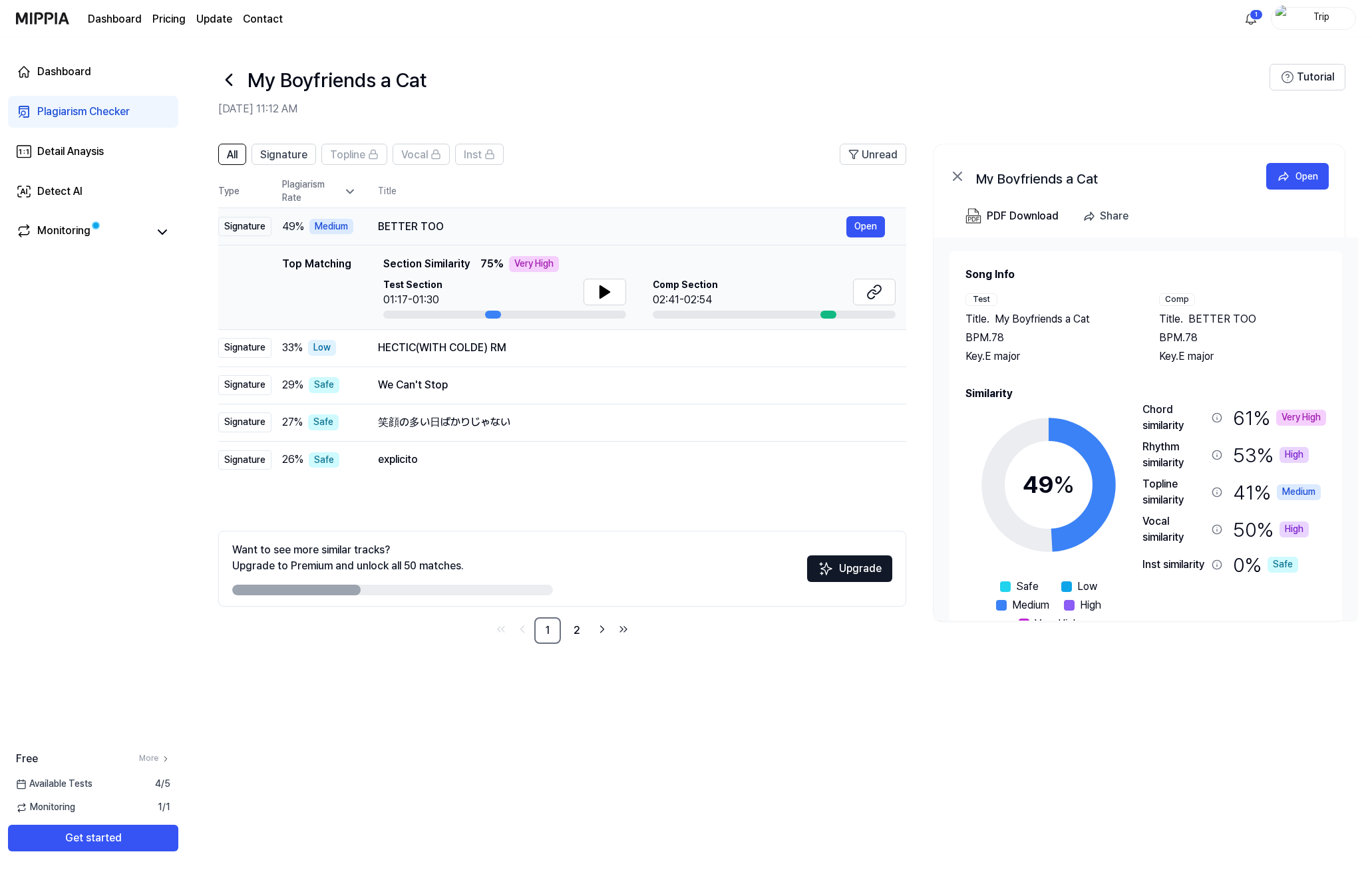
click at [500, 233] on div "BETTER TOO" at bounding box center [613, 227] width 469 height 16
click at [552, 355] on div "HECTIC(WITH COLDE) RM" at bounding box center [613, 347] width 469 height 16
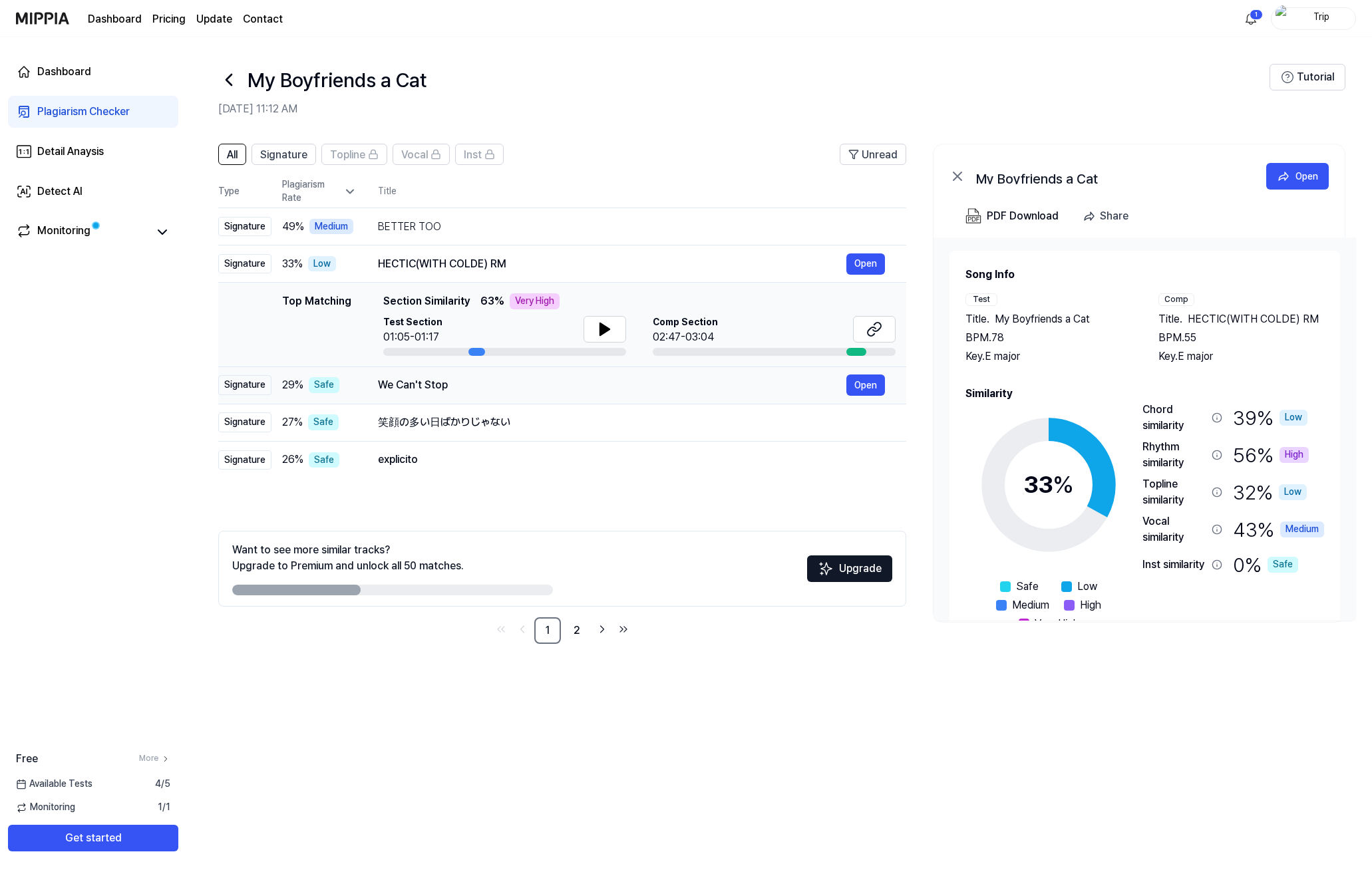
click at [550, 383] on div "We Can't Stop" at bounding box center [613, 385] width 469 height 16
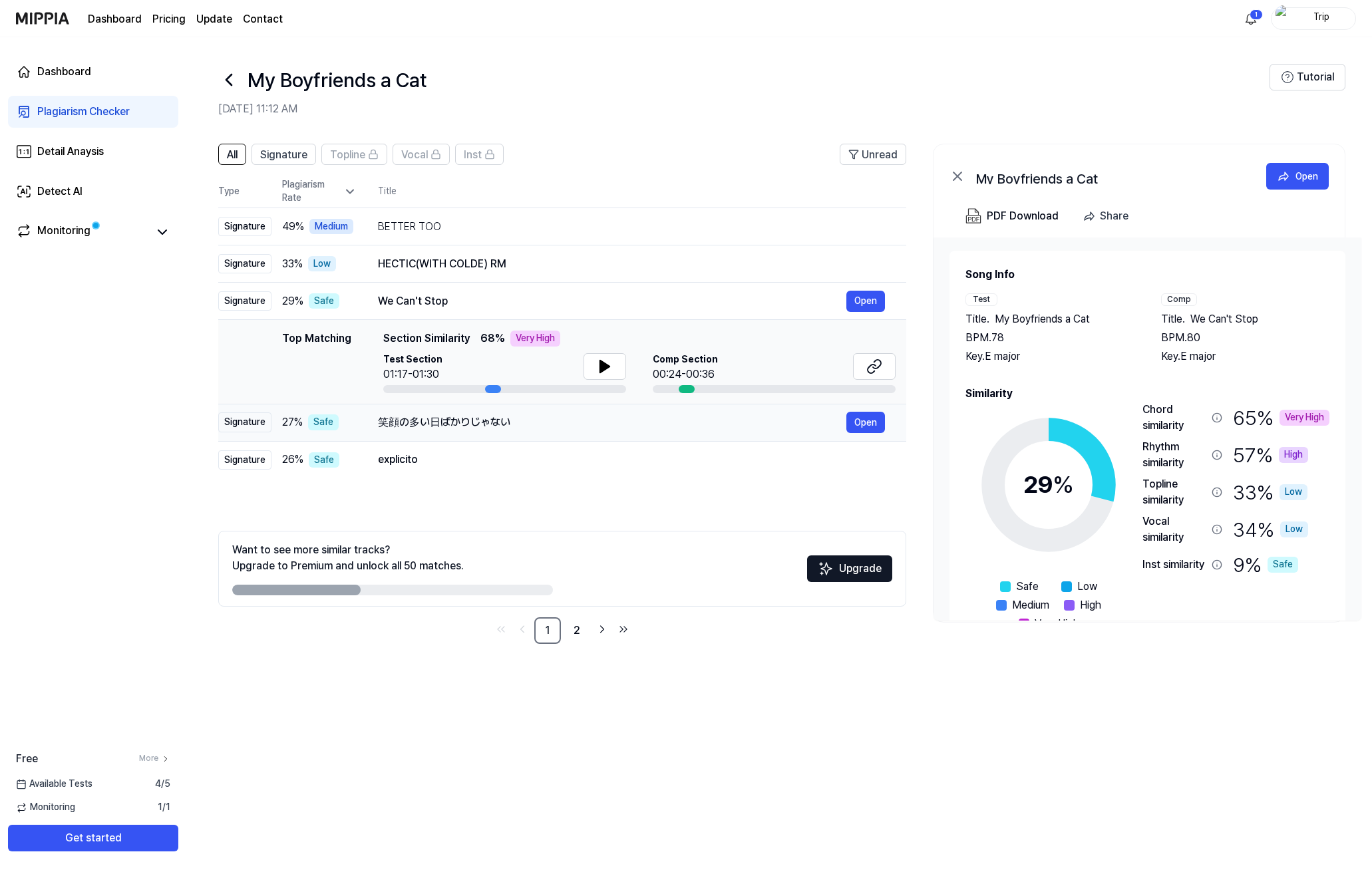
click at [557, 429] on div "笑顔の多い日ばかりじゃない" at bounding box center [613, 422] width 469 height 16
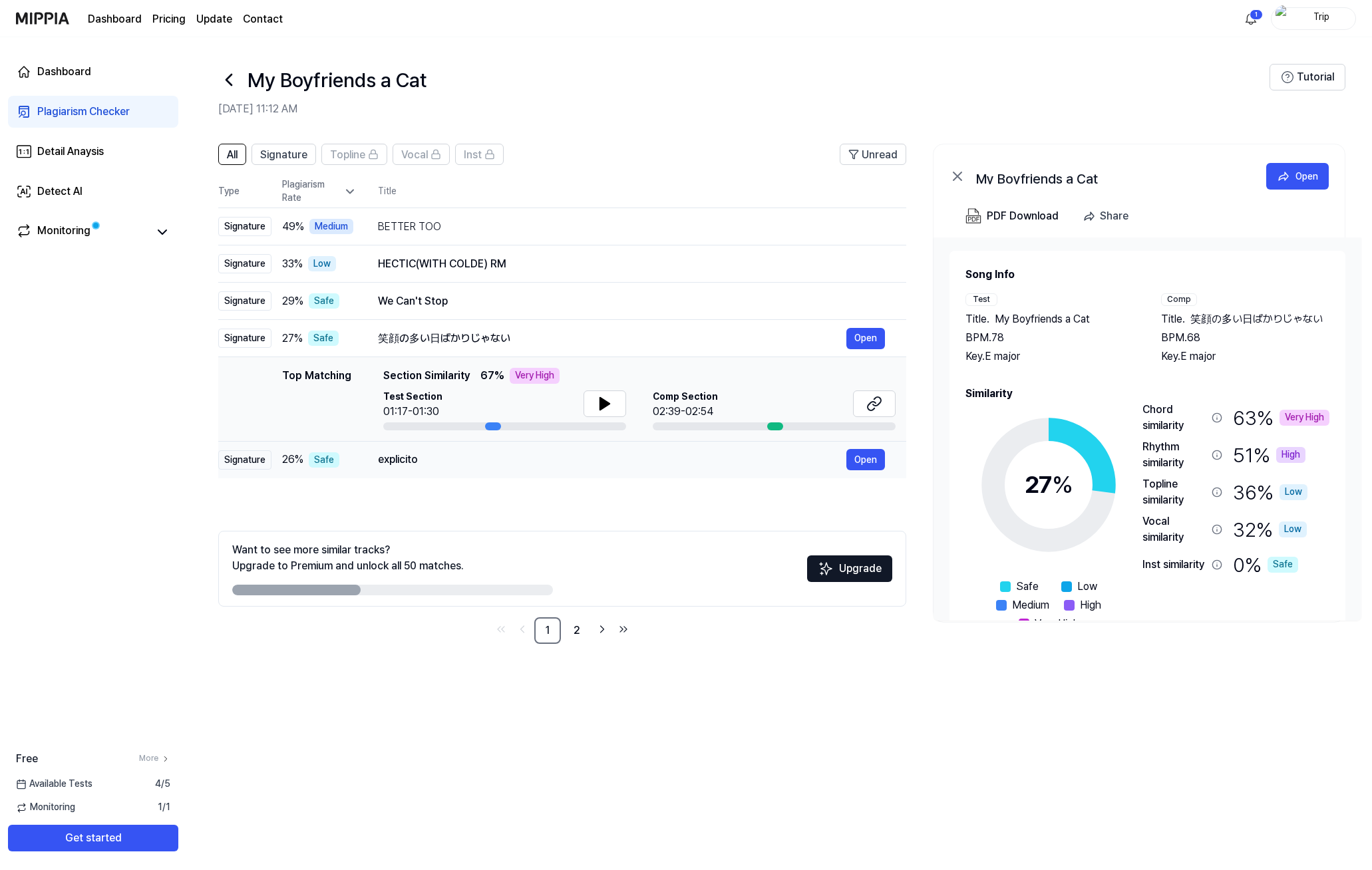
click at [555, 463] on div "explicito" at bounding box center [613, 459] width 469 height 16
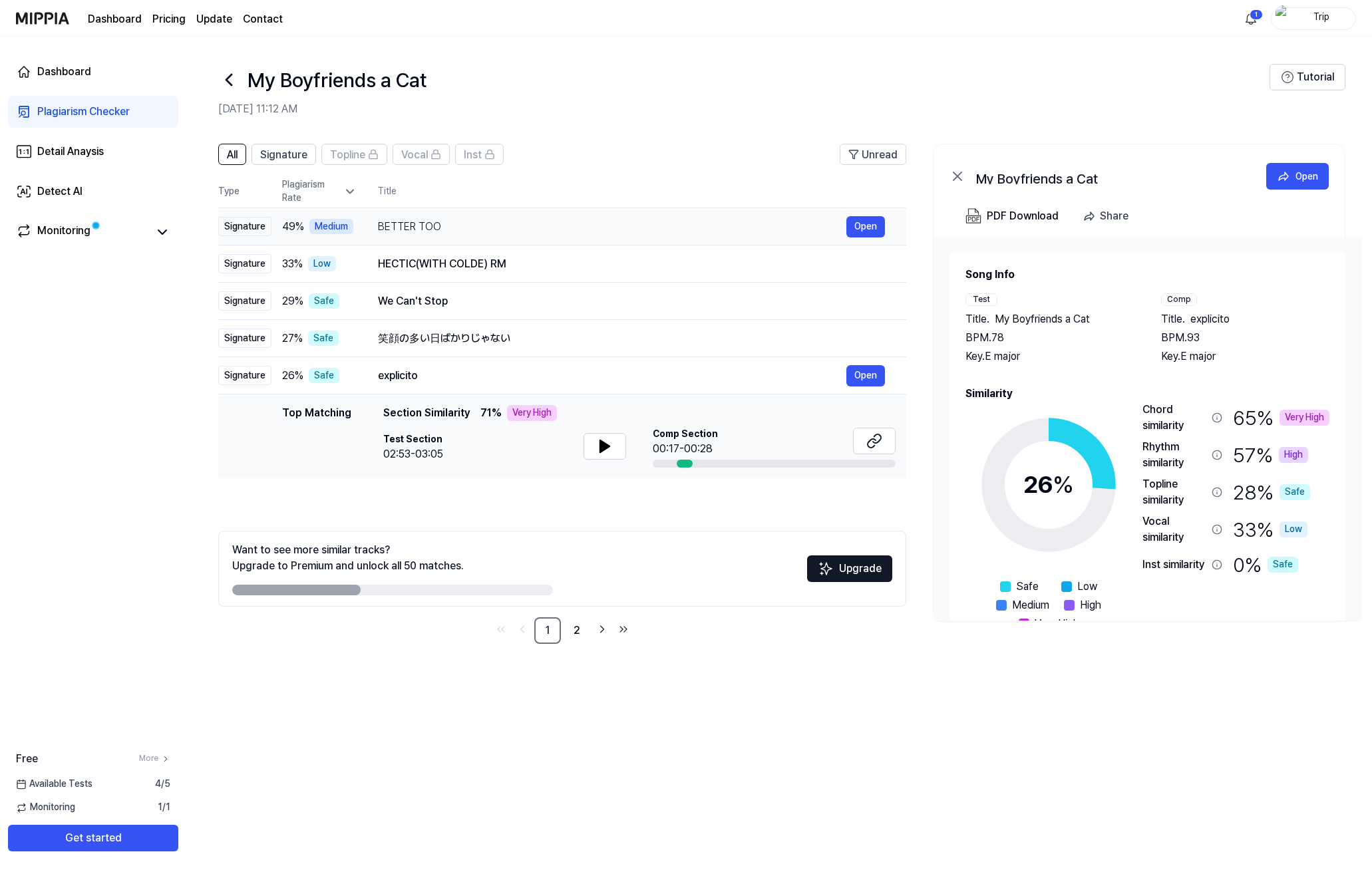
click at [585, 237] on td "BETTER TOO Open" at bounding box center [631, 226] width 550 height 37
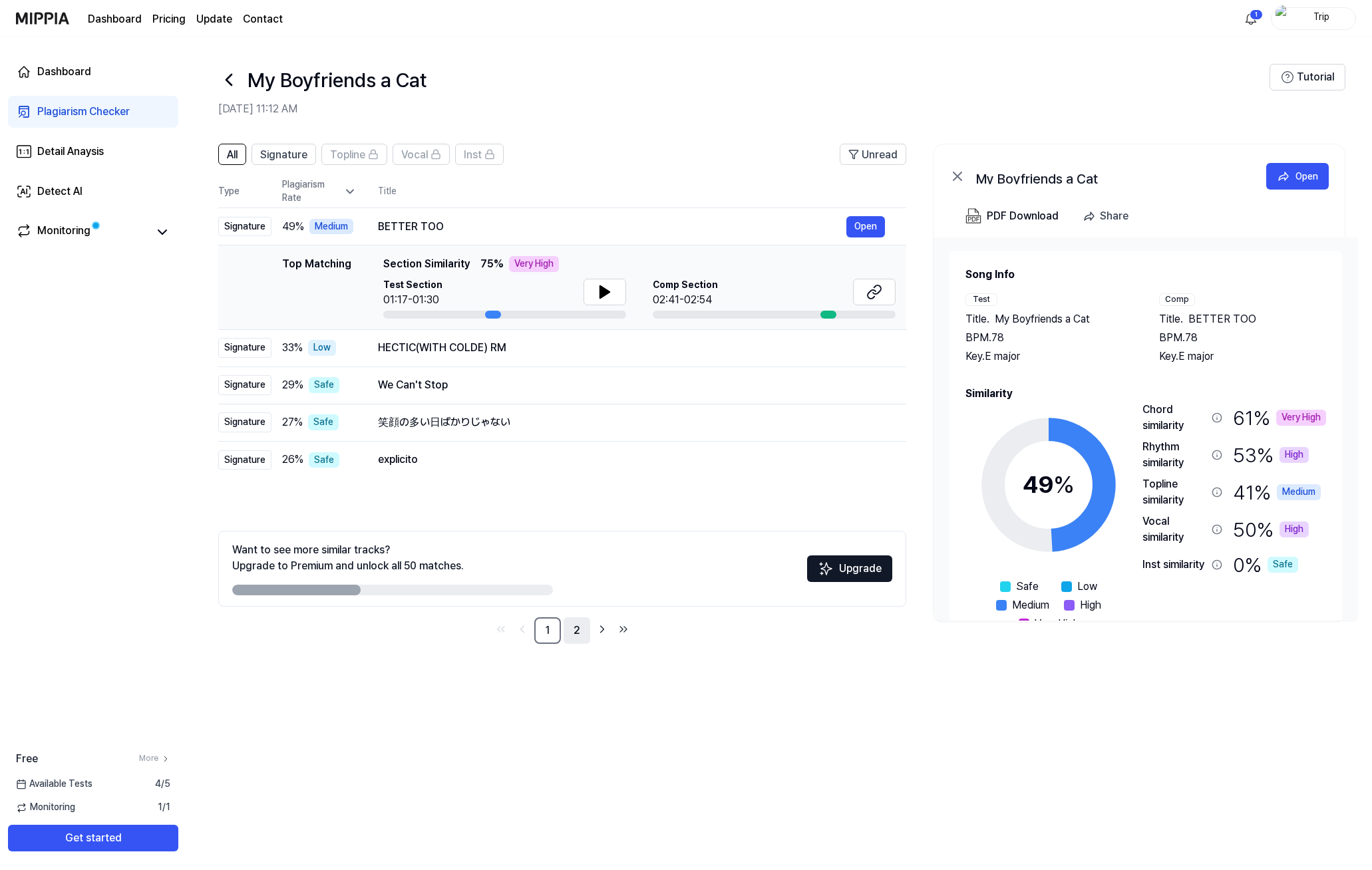
click at [579, 639] on link "2" at bounding box center [576, 630] width 26 height 26
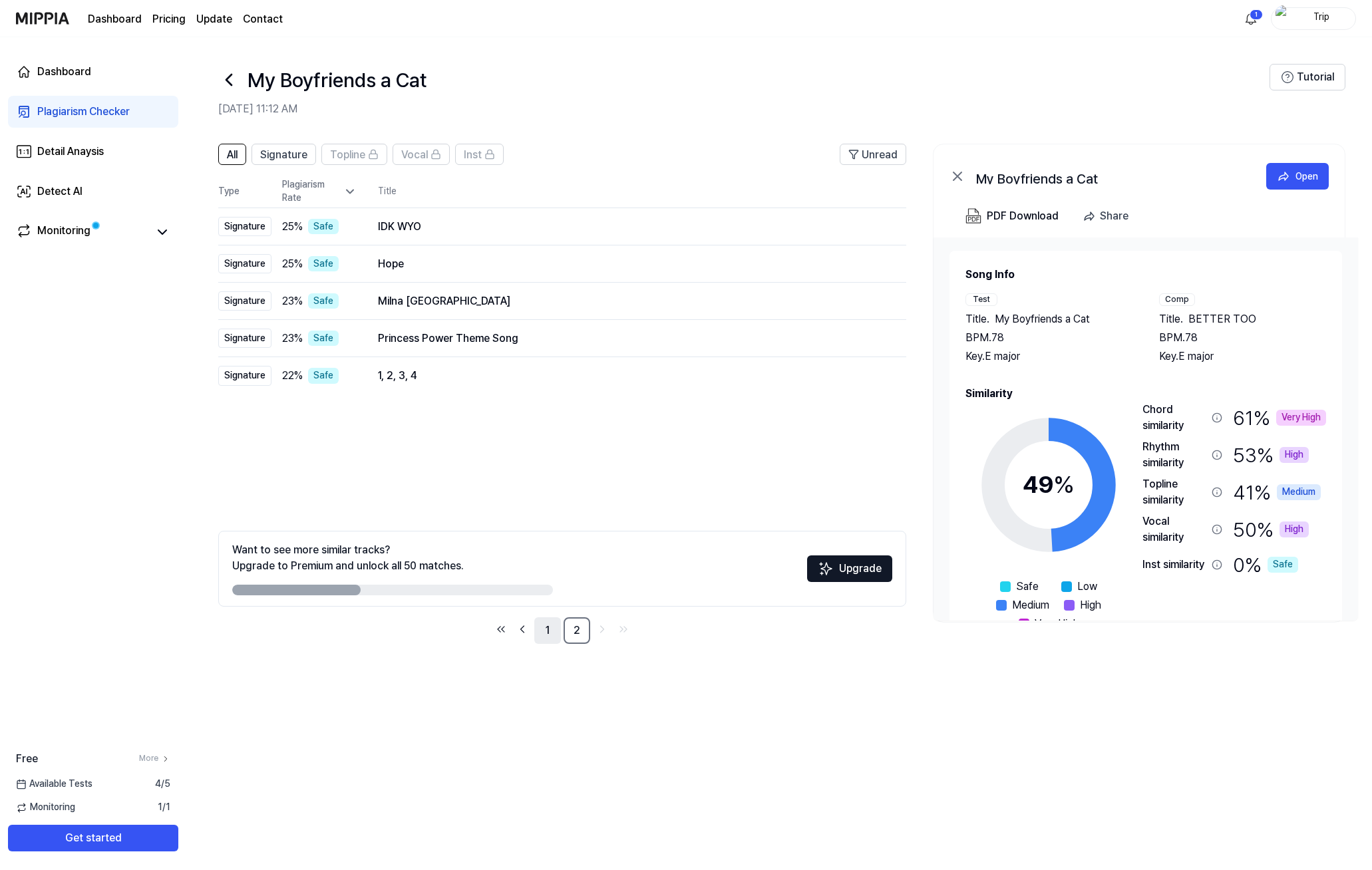
click at [548, 635] on link "1" at bounding box center [547, 630] width 26 height 26
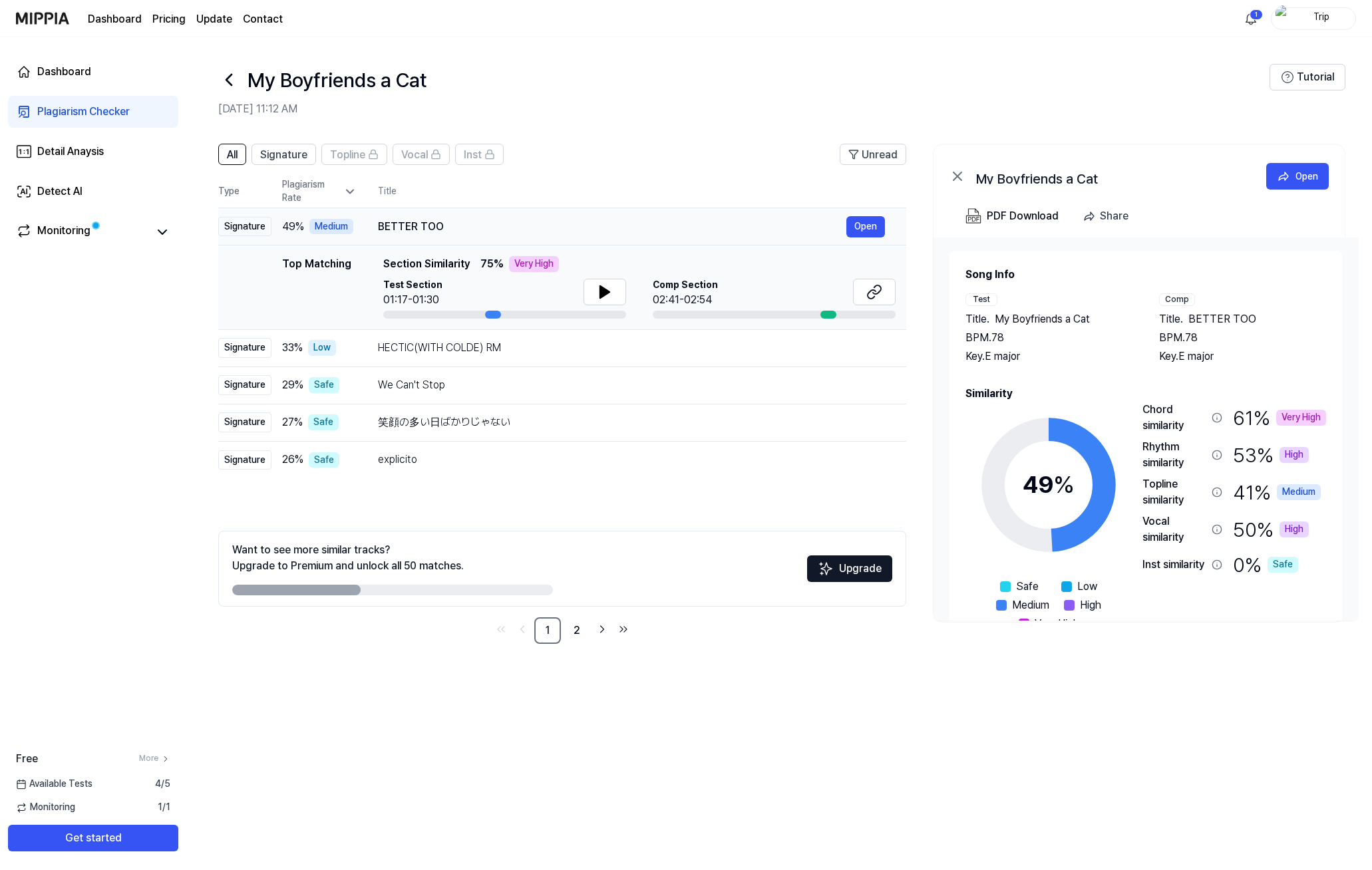
click at [469, 230] on div "BETTER TOO" at bounding box center [613, 227] width 469 height 16
click at [601, 298] on icon at bounding box center [604, 292] width 16 height 16
click at [881, 292] on icon at bounding box center [874, 292] width 16 height 16
click at [600, 292] on icon at bounding box center [605, 292] width 9 height 12
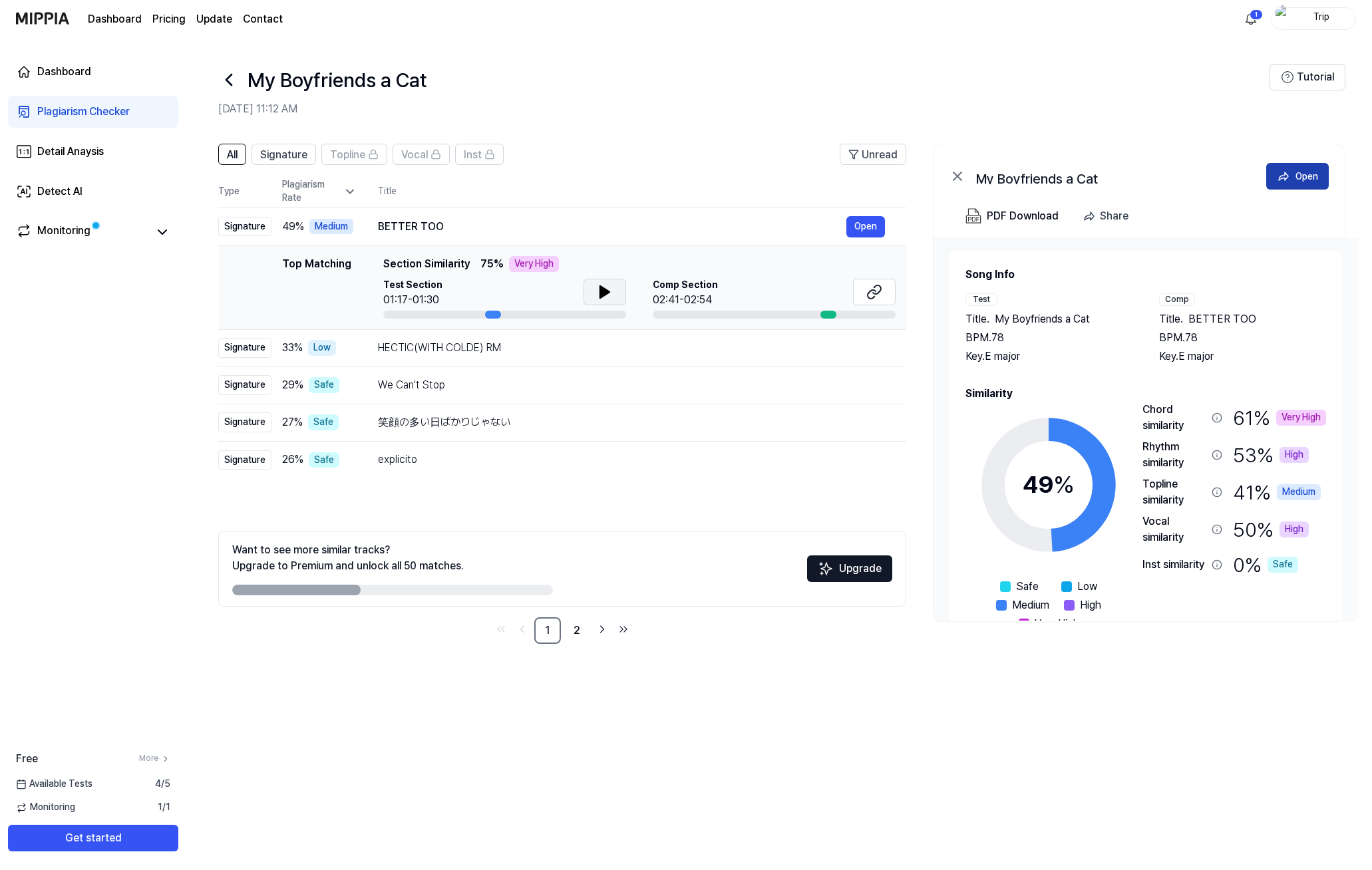
click at [1297, 181] on div "Open" at bounding box center [1307, 176] width 23 height 14
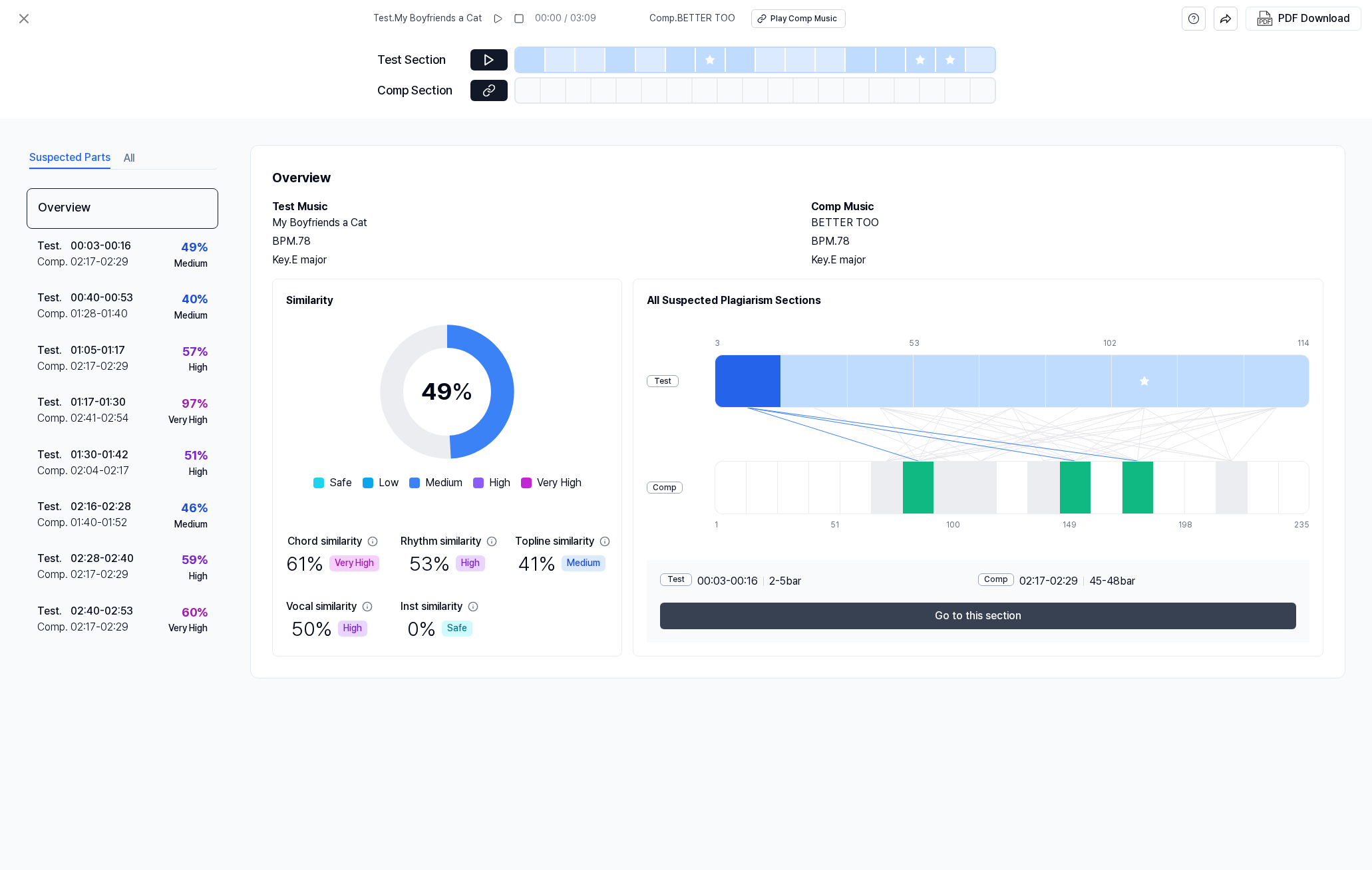
click at [835, 622] on button "Go to this section" at bounding box center [978, 615] width 636 height 26
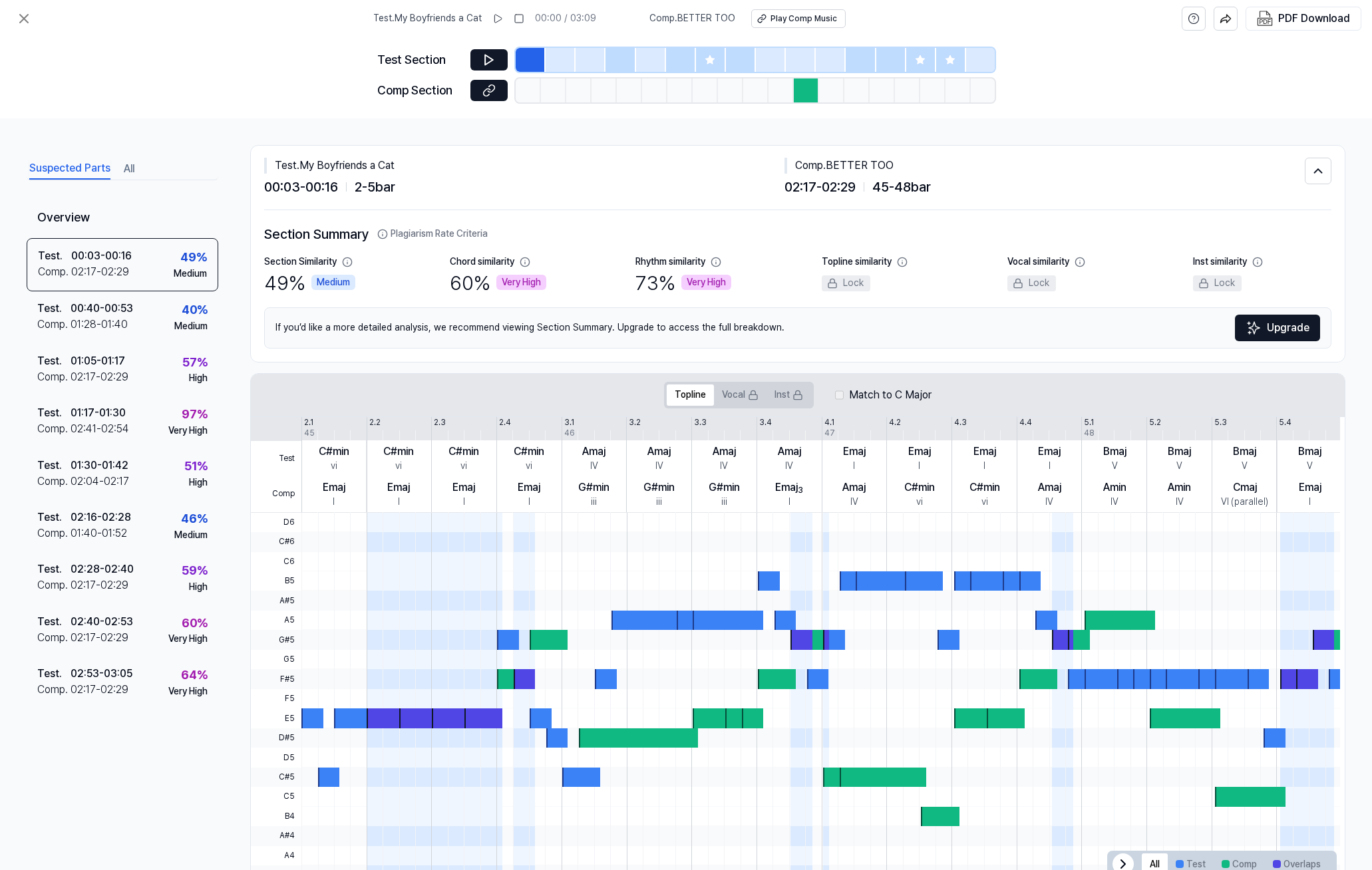
scroll to position [40, 0]
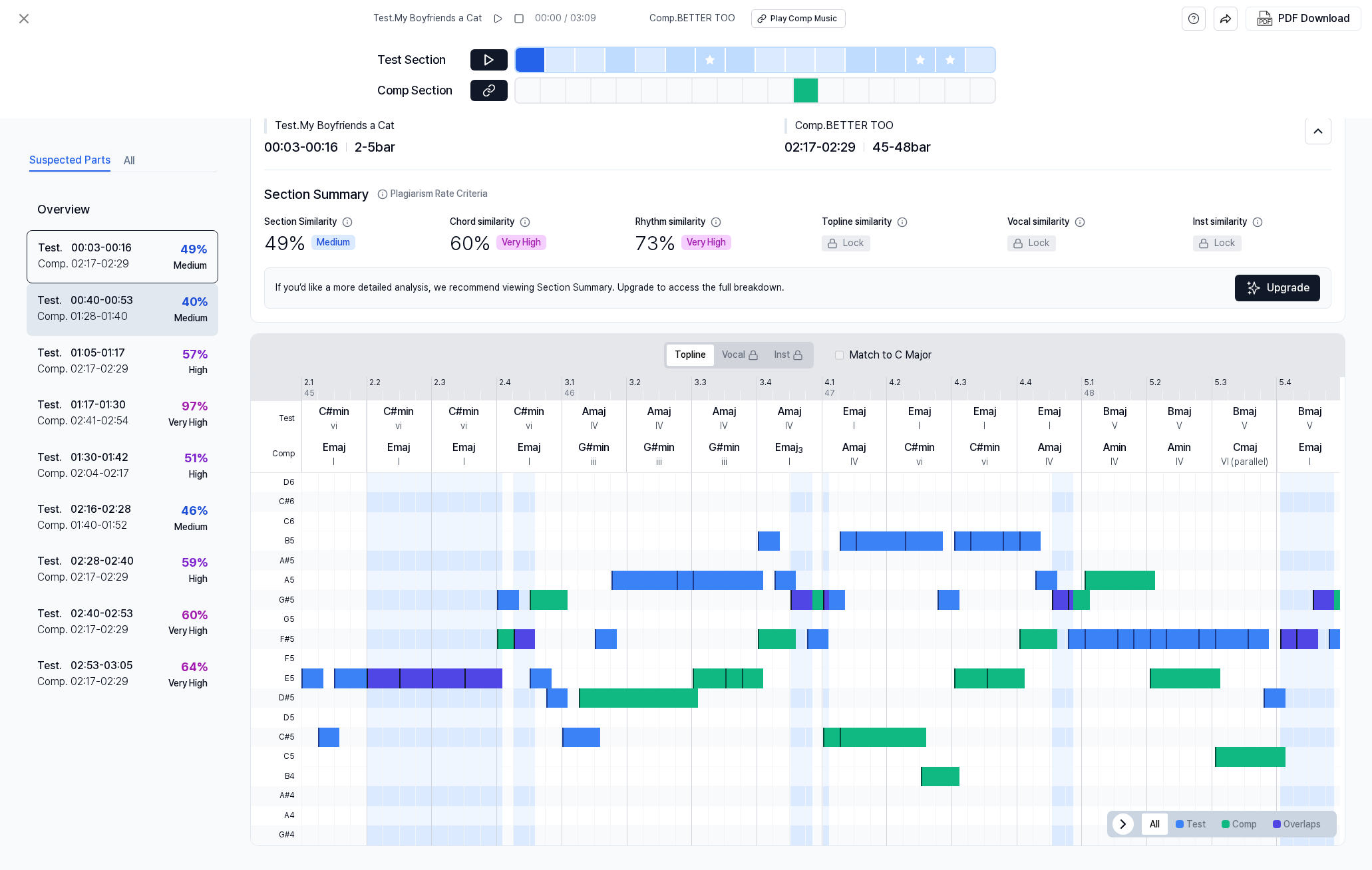
click at [148, 299] on div "Test . 00:40 - 00:53 Comp . 01:28 - 01:40 40 % Medium" at bounding box center [122, 309] width 191 height 52
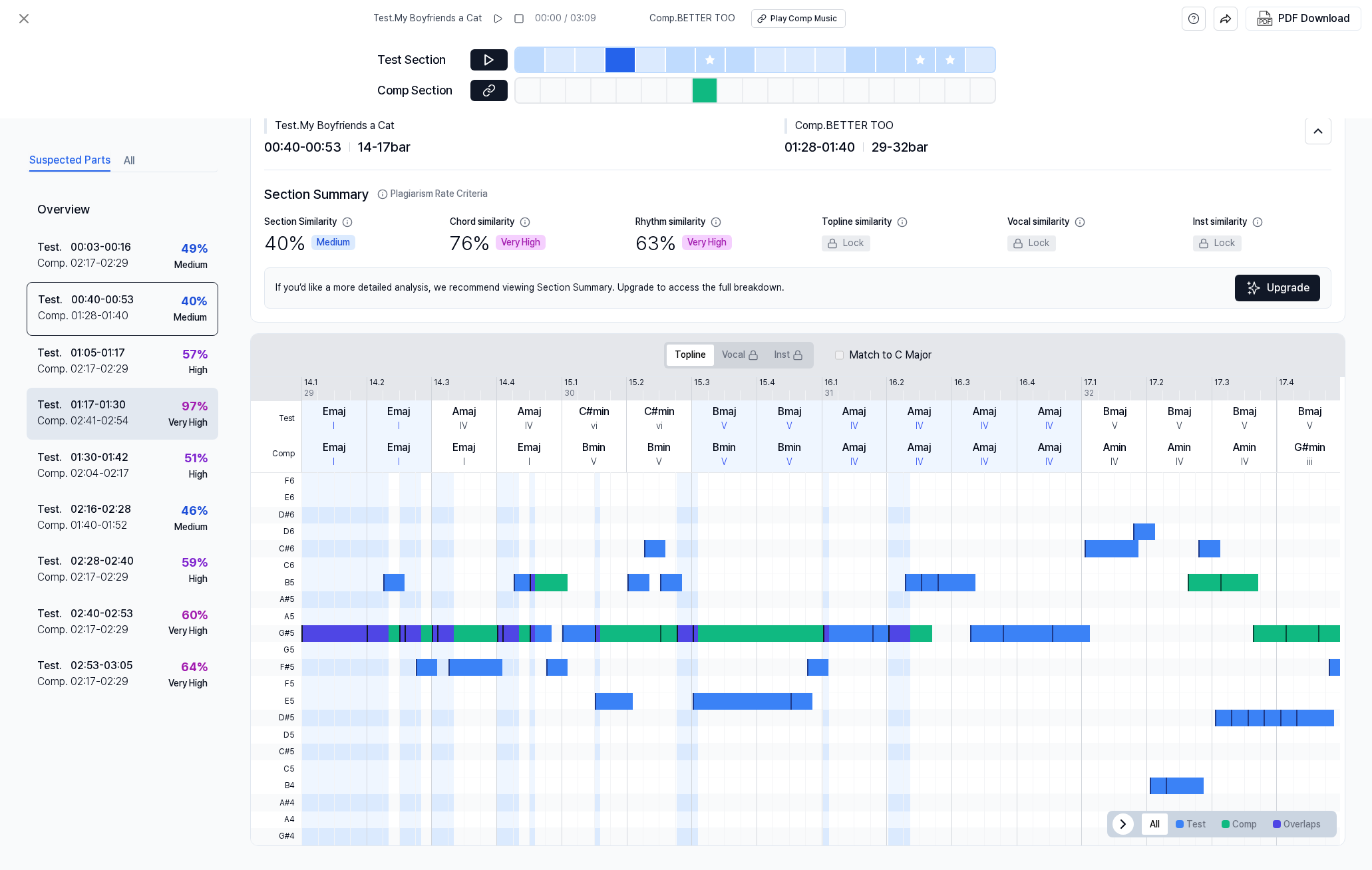
click at [151, 412] on div "Test . 01:17 - 01:30 Comp . 02:41 - 02:54 97 % Very High" at bounding box center [122, 414] width 191 height 52
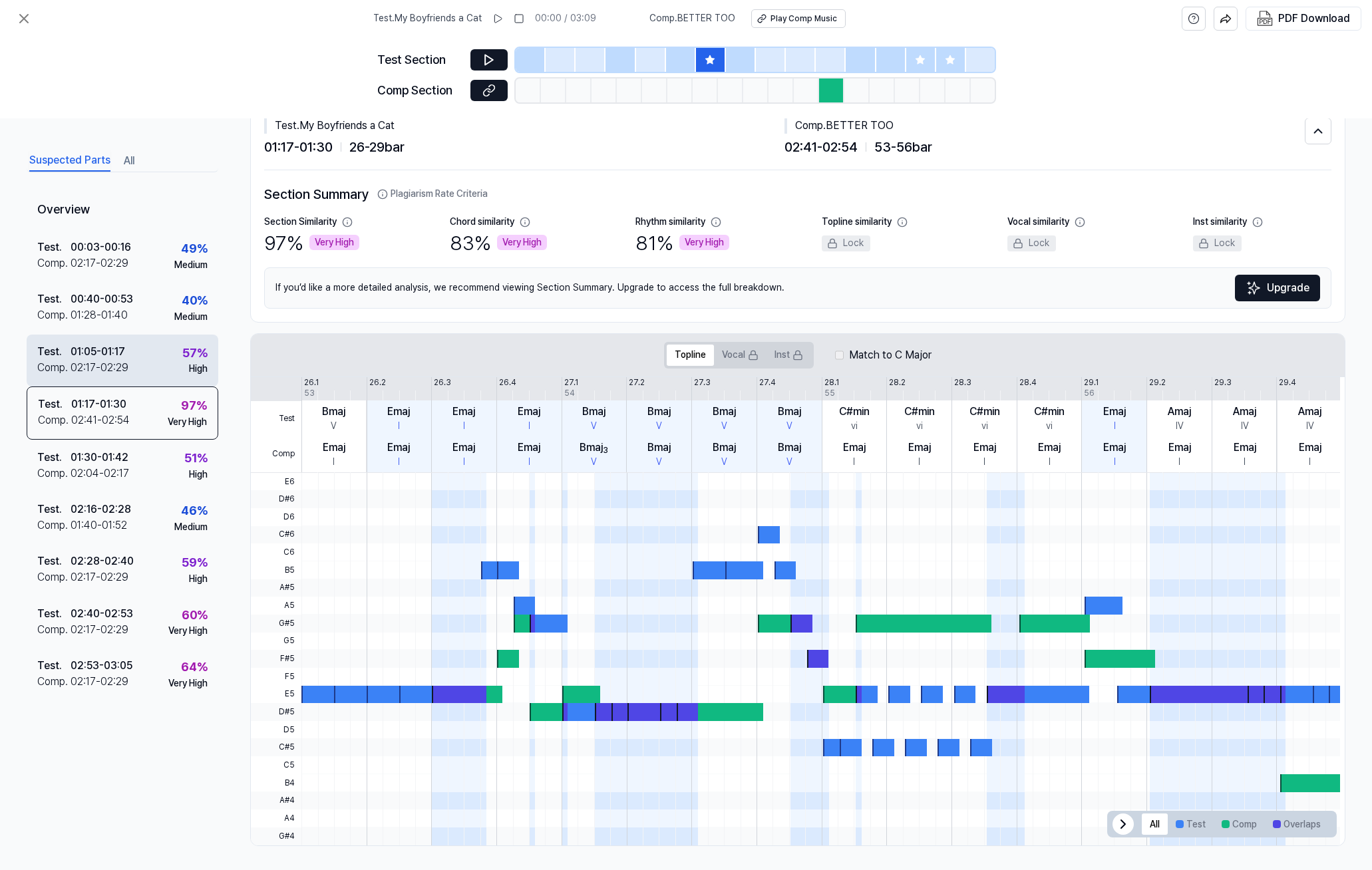
click at [166, 373] on div "Test . 01:05 - 01:17 Comp . 02:17 - 02:29 57 % High" at bounding box center [122, 359] width 191 height 52
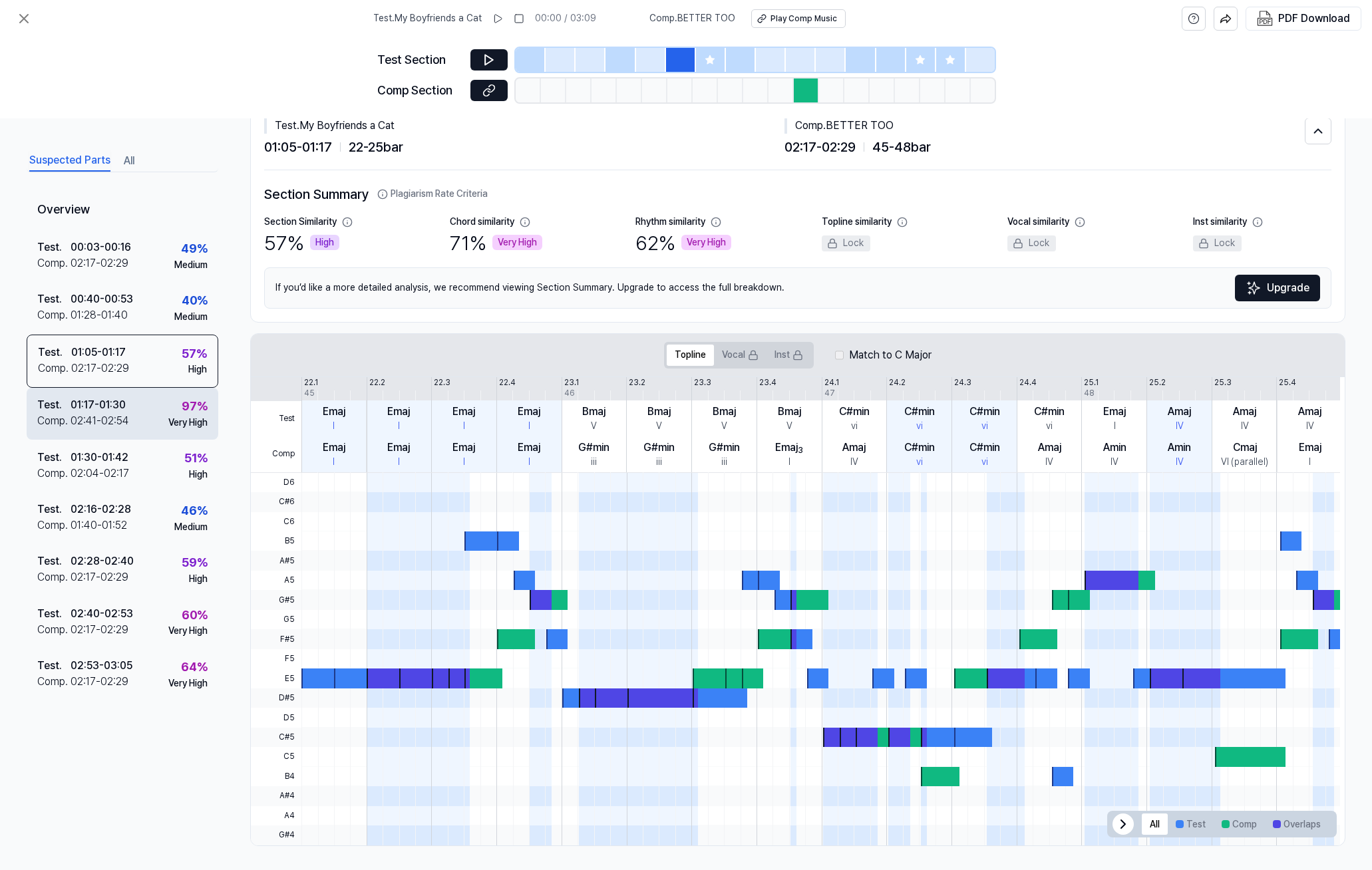
click at [170, 412] on div "97 % Very High" at bounding box center [188, 413] width 39 height 32
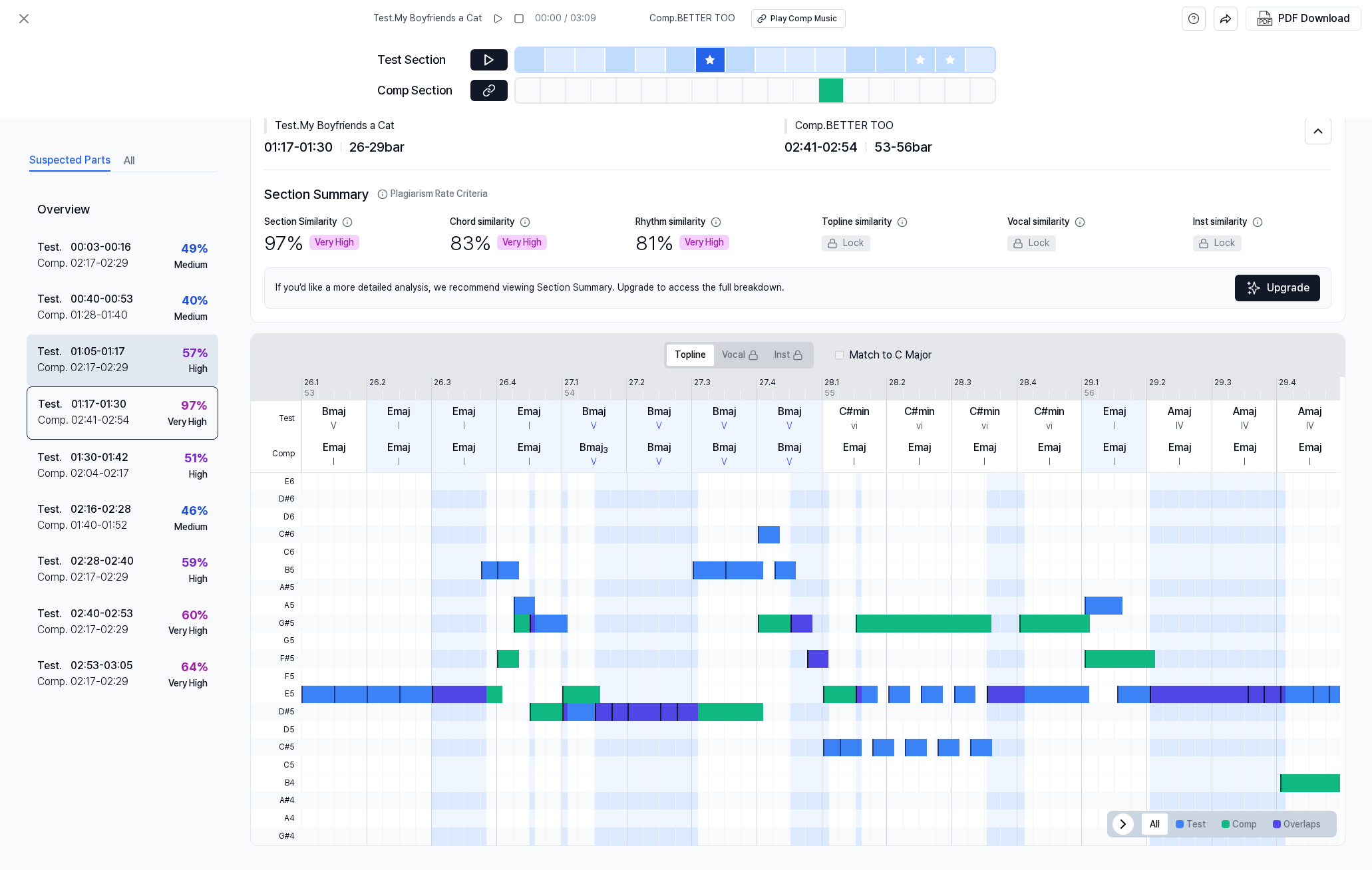
click at [194, 366] on div "High" at bounding box center [198, 369] width 19 height 14
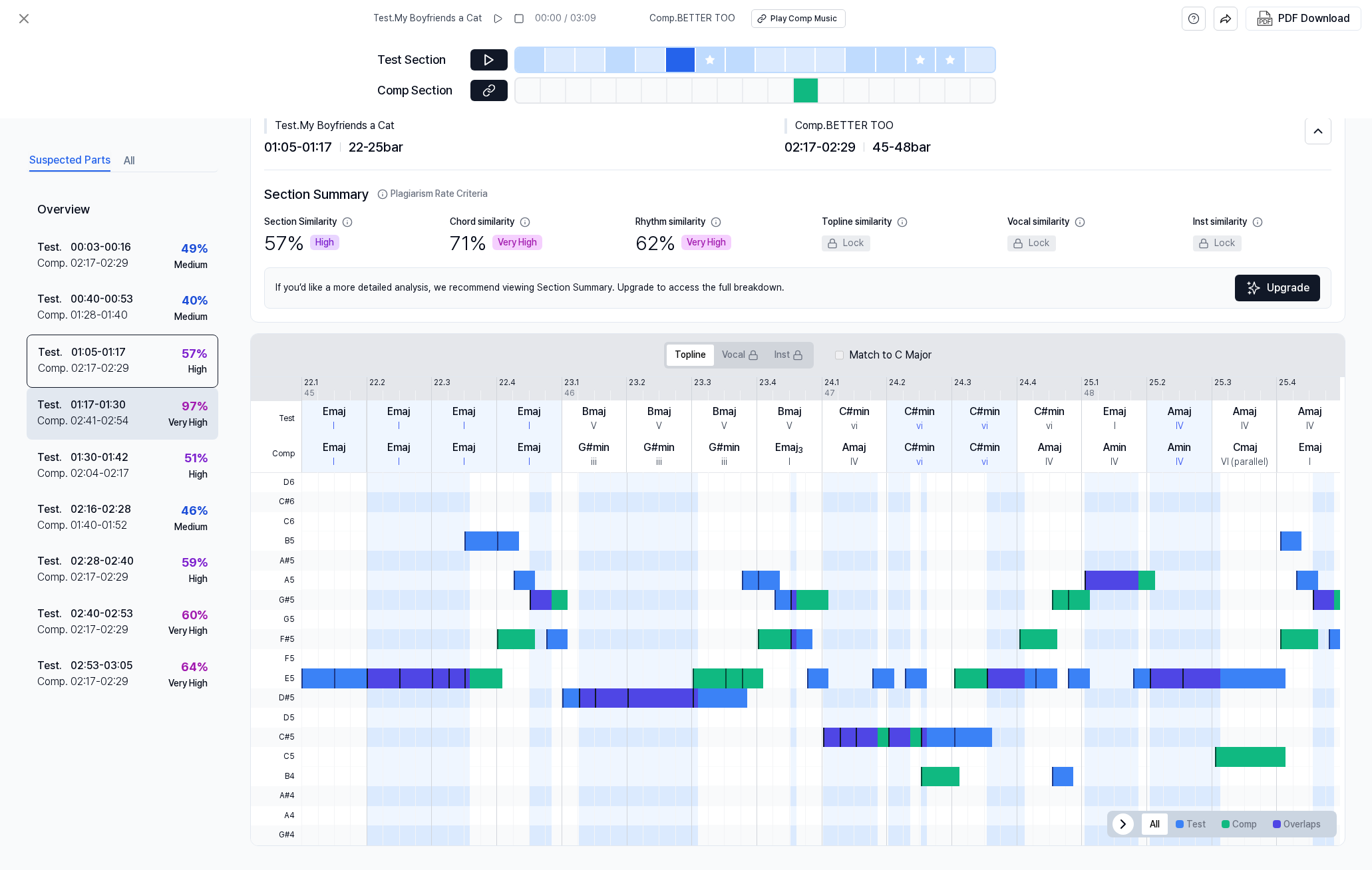
click at [191, 416] on div "Very High" at bounding box center [188, 423] width 39 height 14
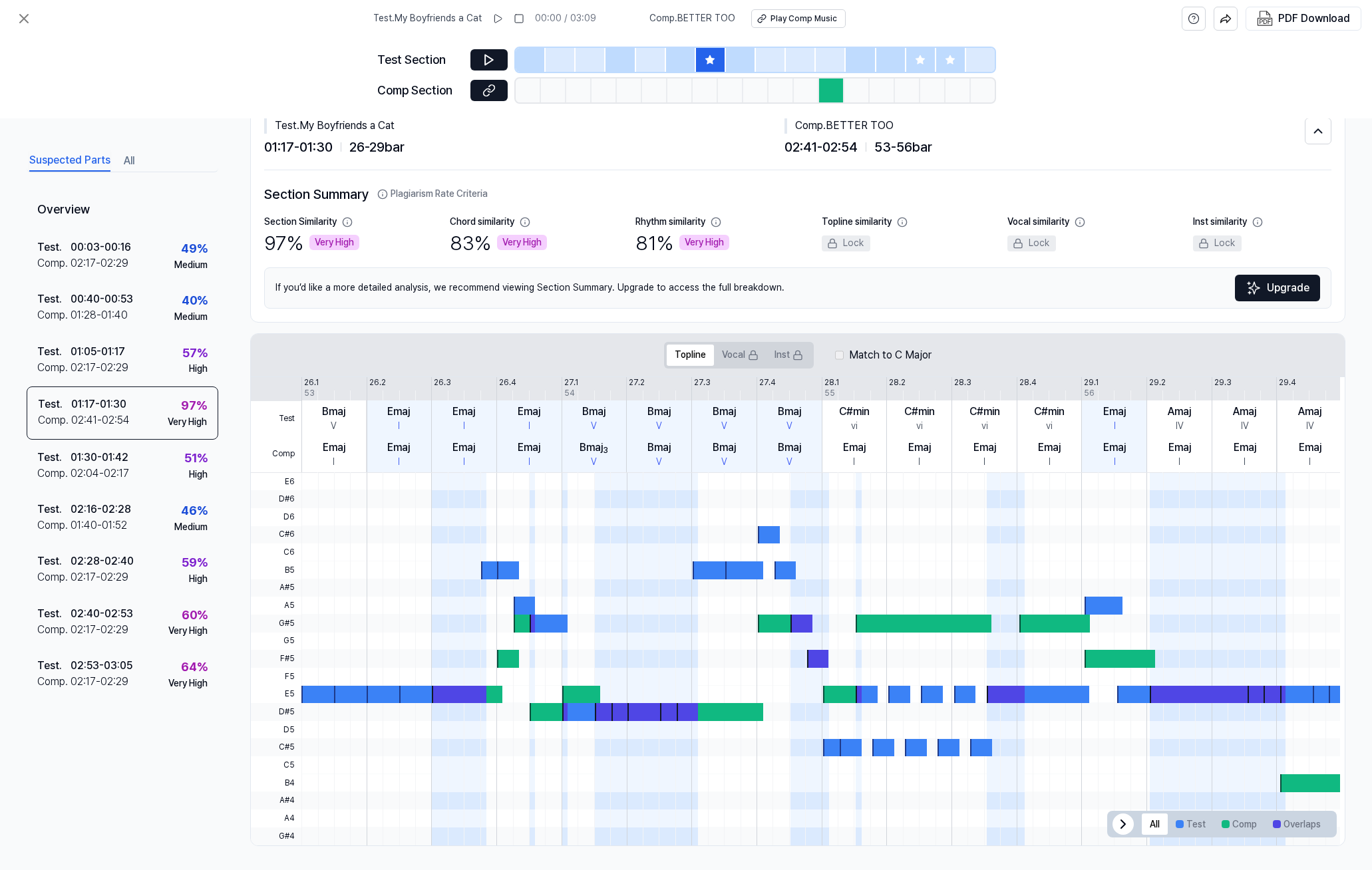
click at [132, 158] on button "All" at bounding box center [129, 161] width 11 height 21
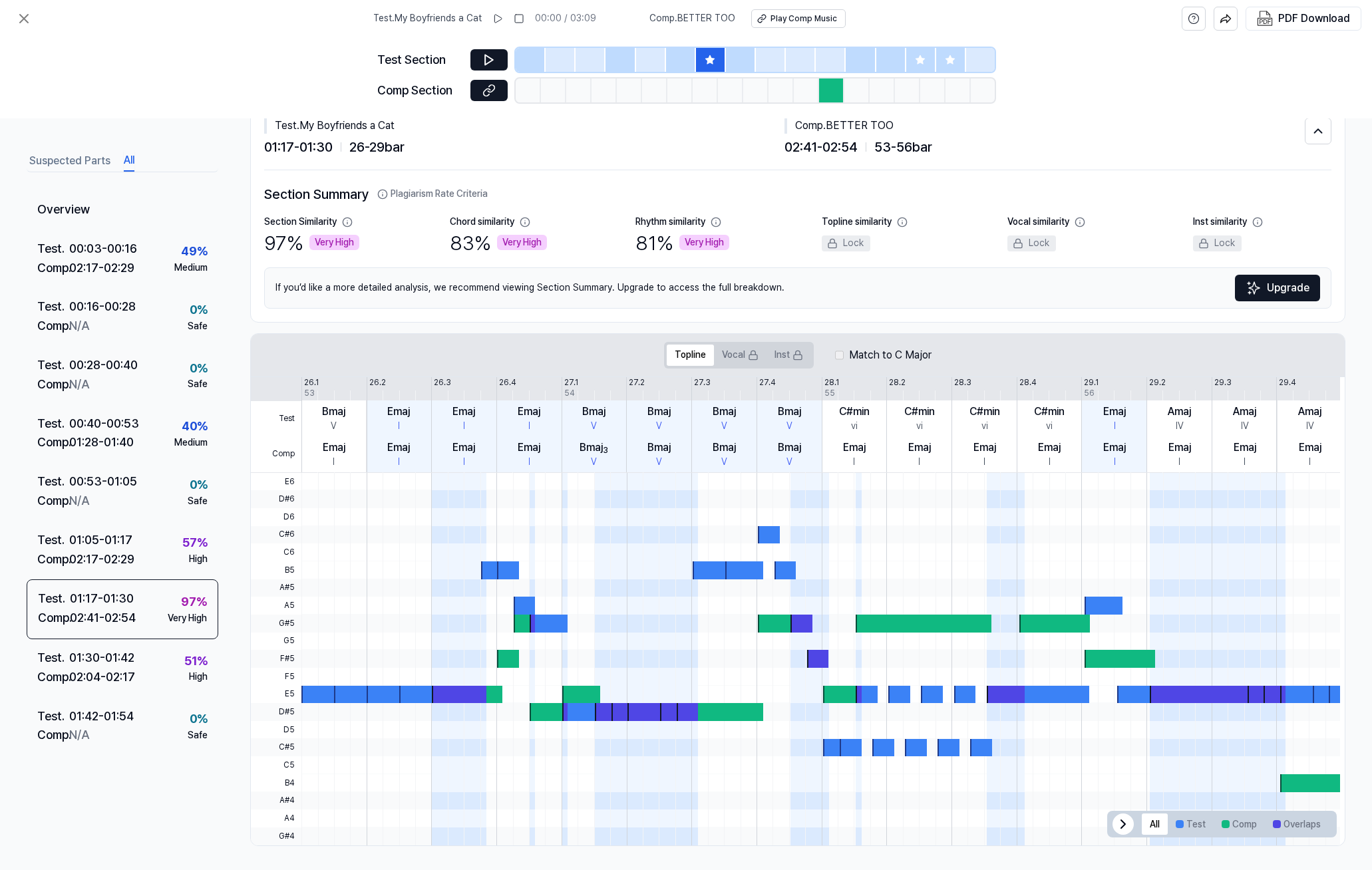
scroll to position [0, 0]
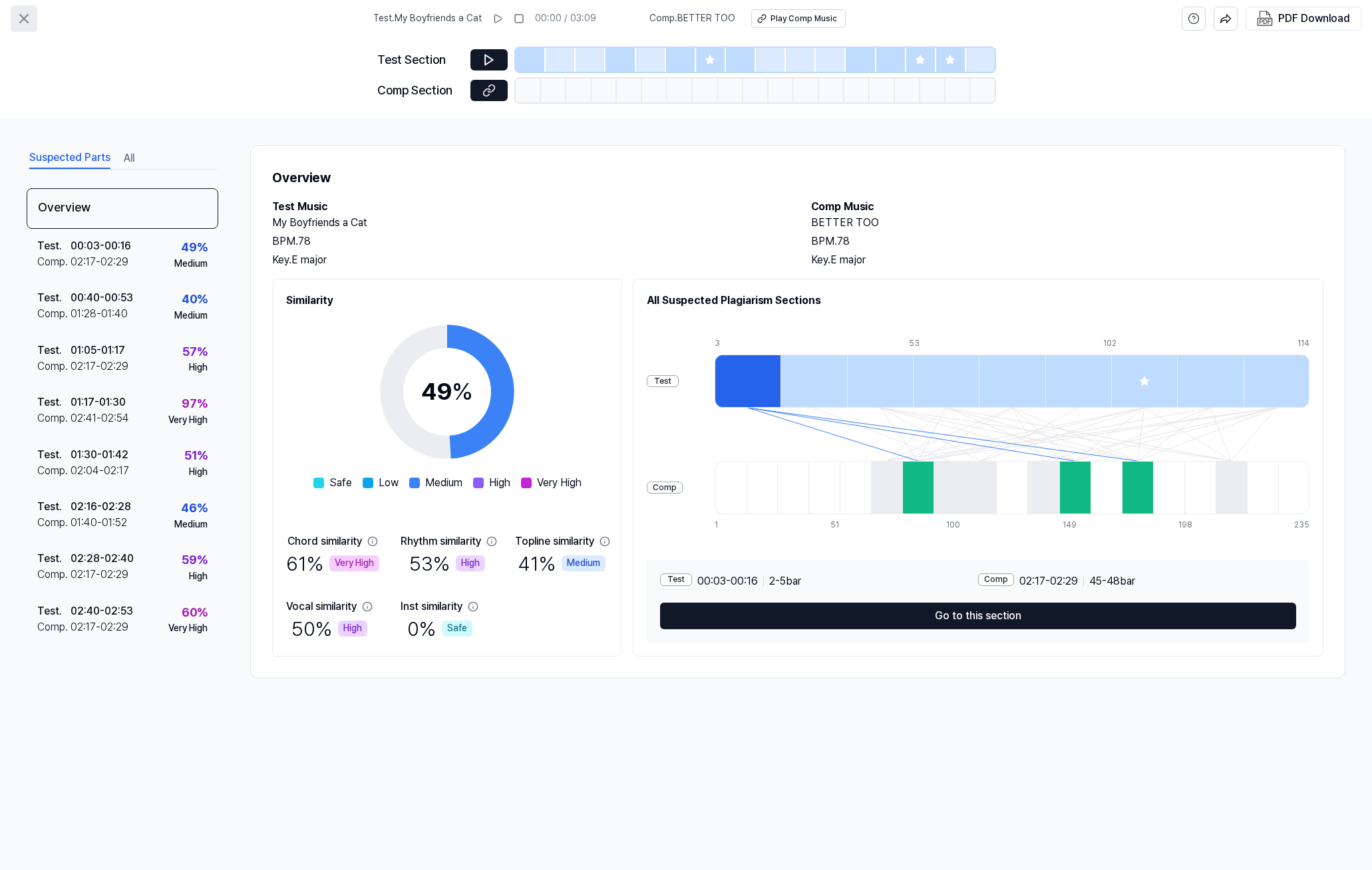
click at [16, 20] on icon at bounding box center [23, 18] width 16 height 16
click at [25, 23] on icon at bounding box center [23, 18] width 16 height 16
click at [28, 19] on icon at bounding box center [23, 18] width 16 height 16
click at [130, 160] on button "All" at bounding box center [129, 158] width 11 height 21
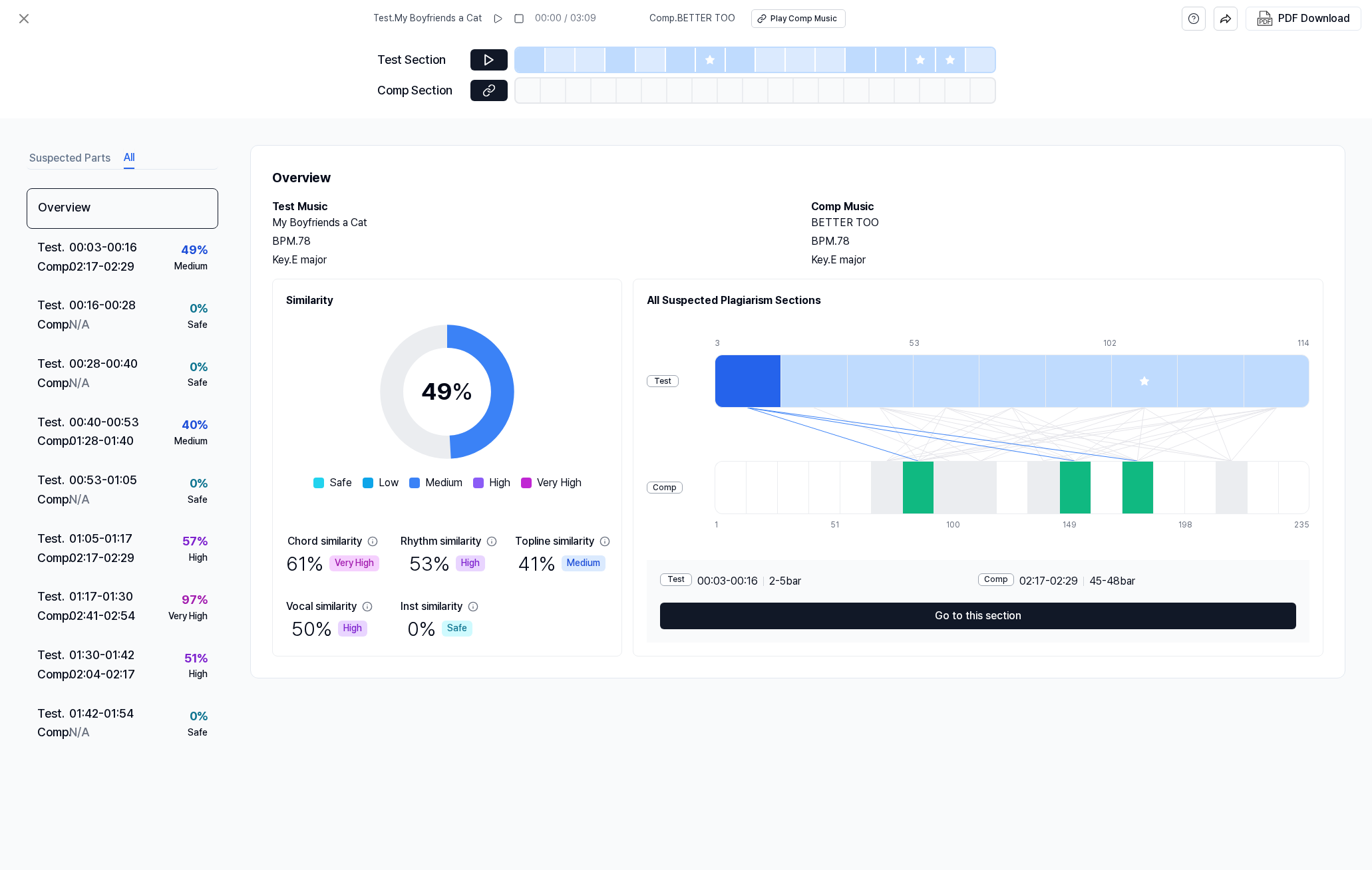
click at [80, 154] on button "Suspected Parts" at bounding box center [70, 158] width 81 height 21
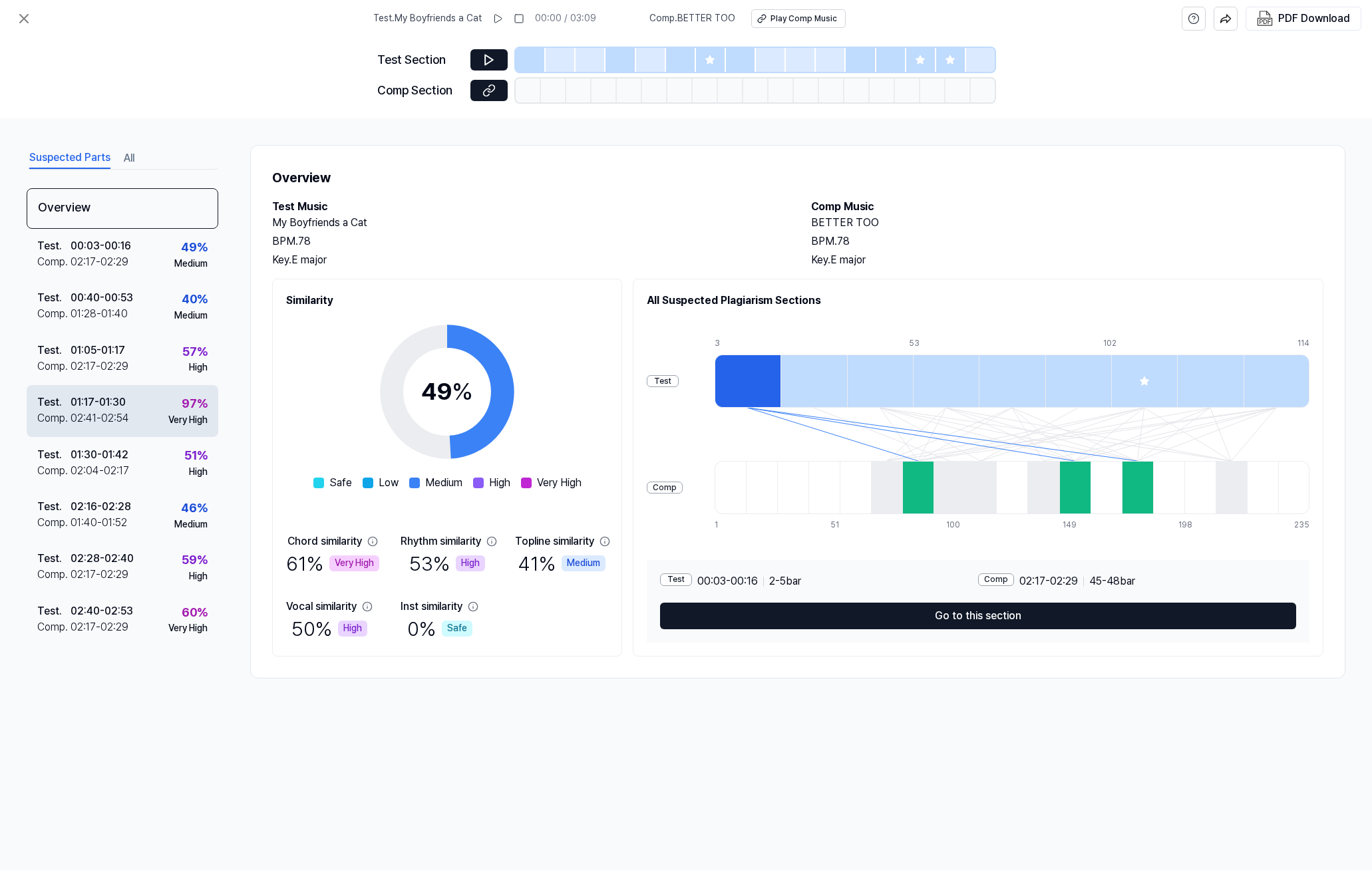
click at [123, 404] on div "01:17 - 01:30" at bounding box center [98, 402] width 55 height 16
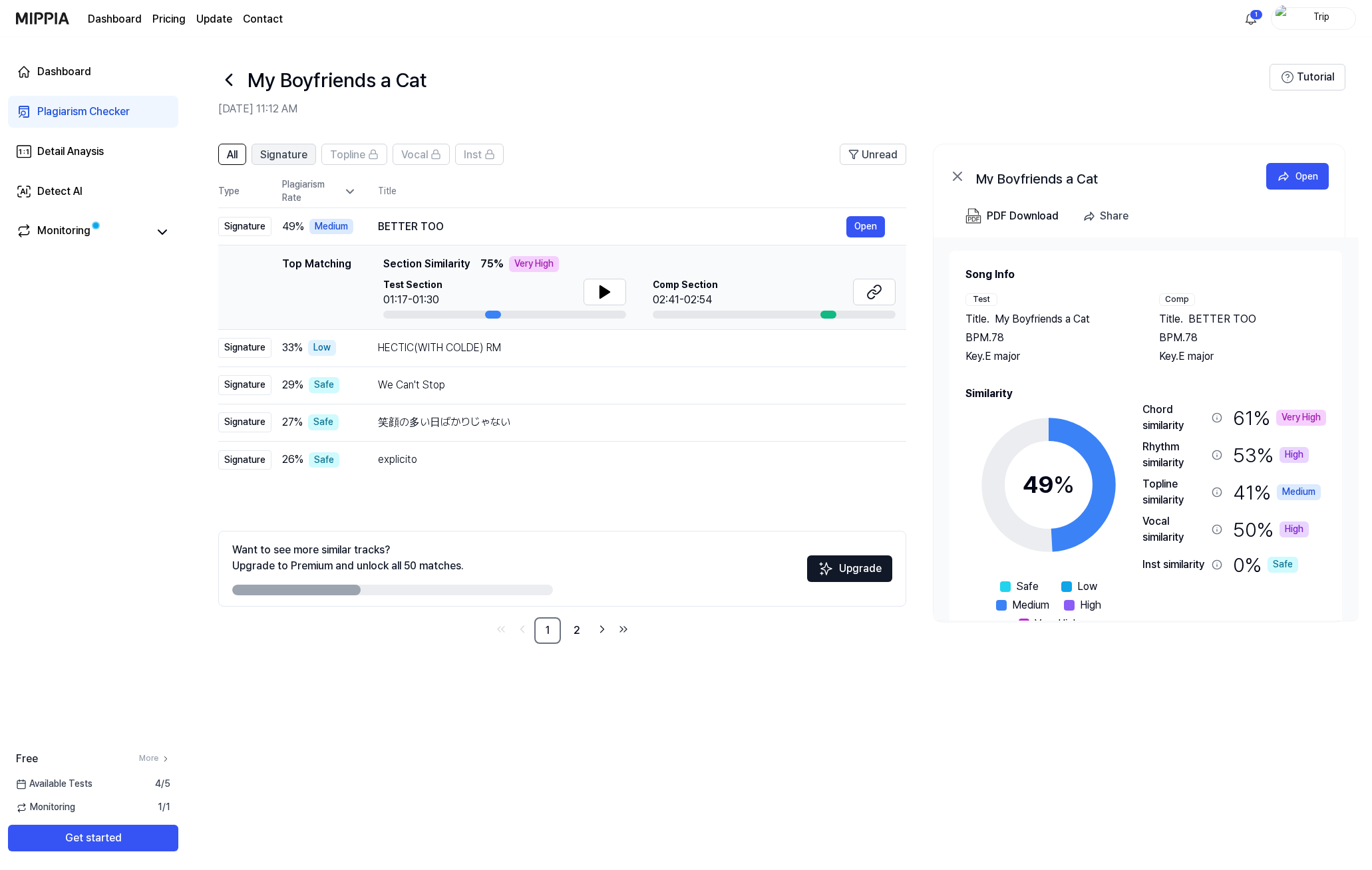
click at [295, 152] on span "Signature" at bounding box center [283, 154] width 47 height 16
click at [402, 159] on span "Vocal" at bounding box center [414, 154] width 26 height 16
click at [240, 157] on button "All" at bounding box center [232, 154] width 28 height 21
click at [167, 237] on icon at bounding box center [162, 232] width 16 height 16
click at [102, 230] on link "Monitoring" at bounding box center [82, 232] width 133 height 19
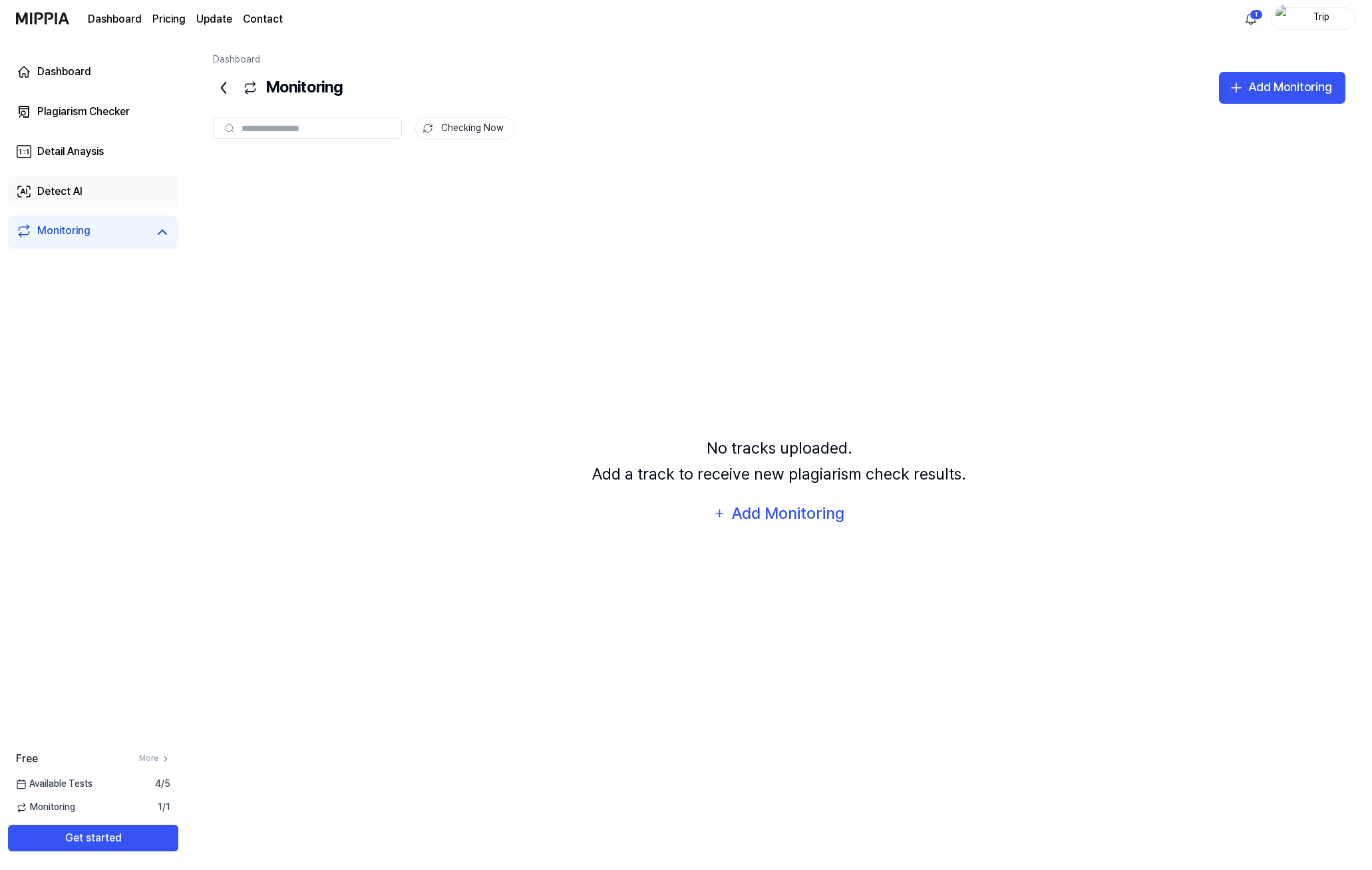
click at [92, 185] on link "Detect AI" at bounding box center [93, 191] width 170 height 32
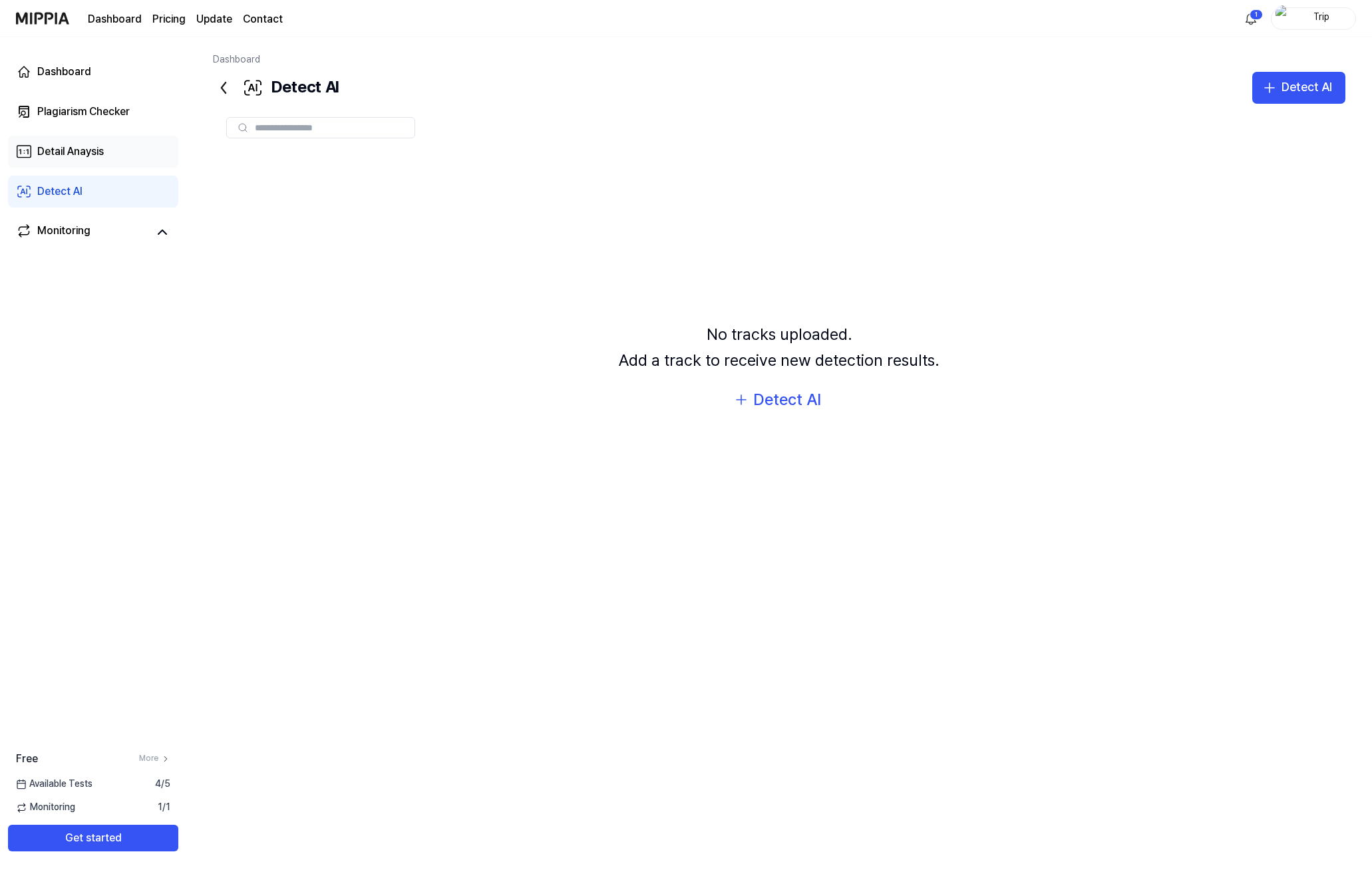
click at [93, 151] on div "Detail Anaysis" at bounding box center [70, 151] width 66 height 16
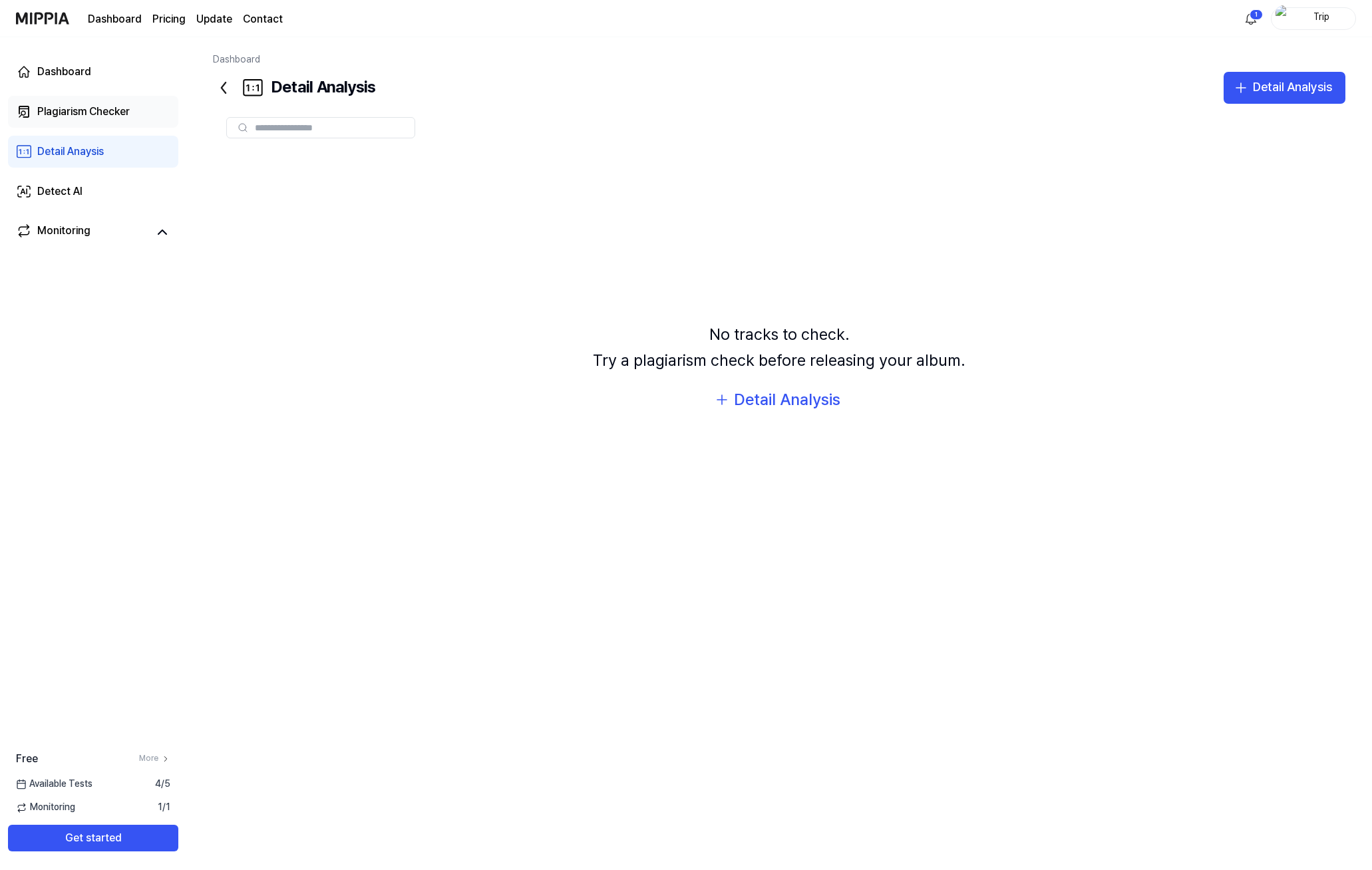
click at [93, 114] on div "Plagiarism Checker" at bounding box center [83, 111] width 93 height 16
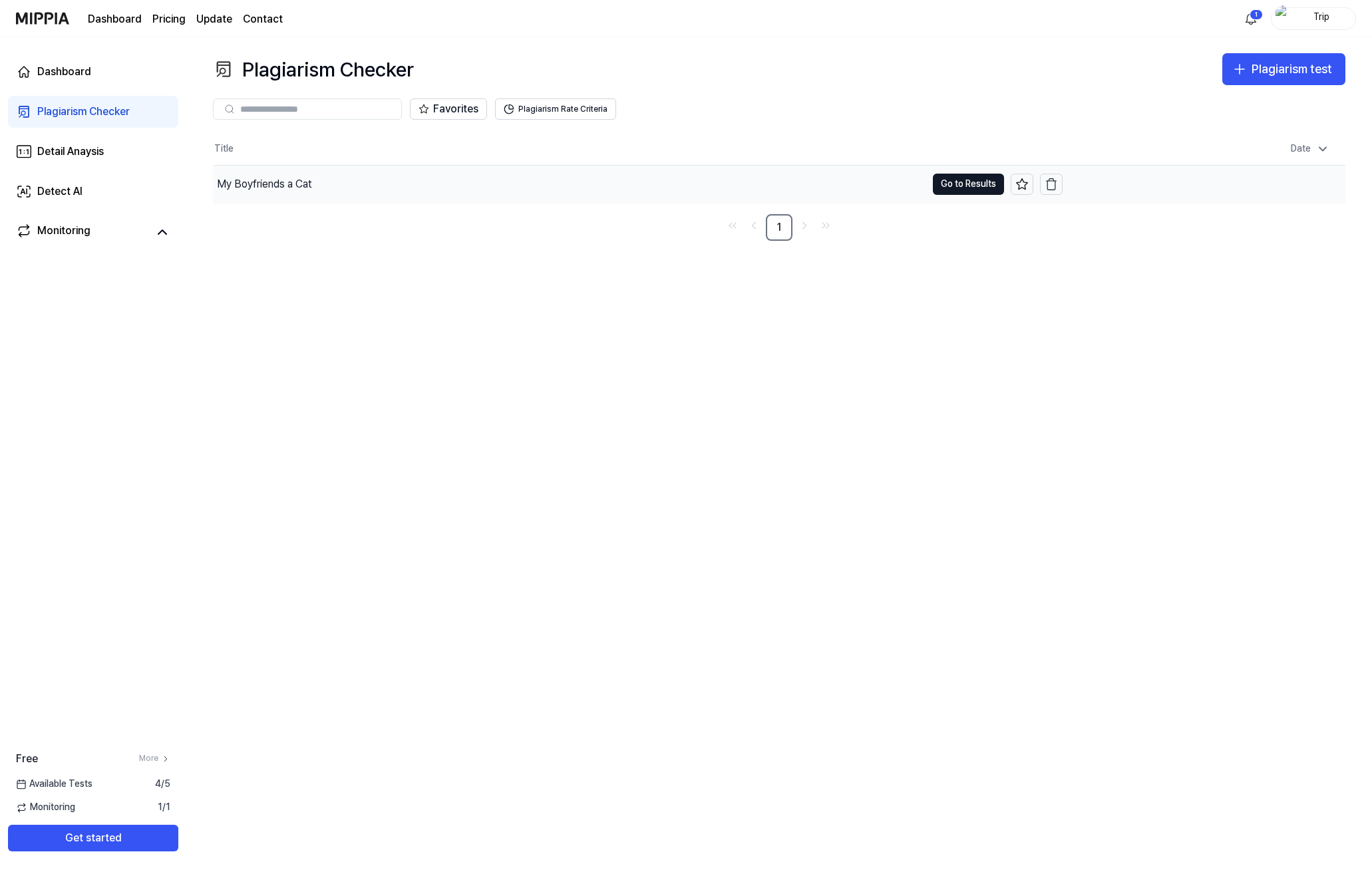
click at [260, 185] on div "My Boyfriends a Cat" at bounding box center [264, 184] width 95 height 16
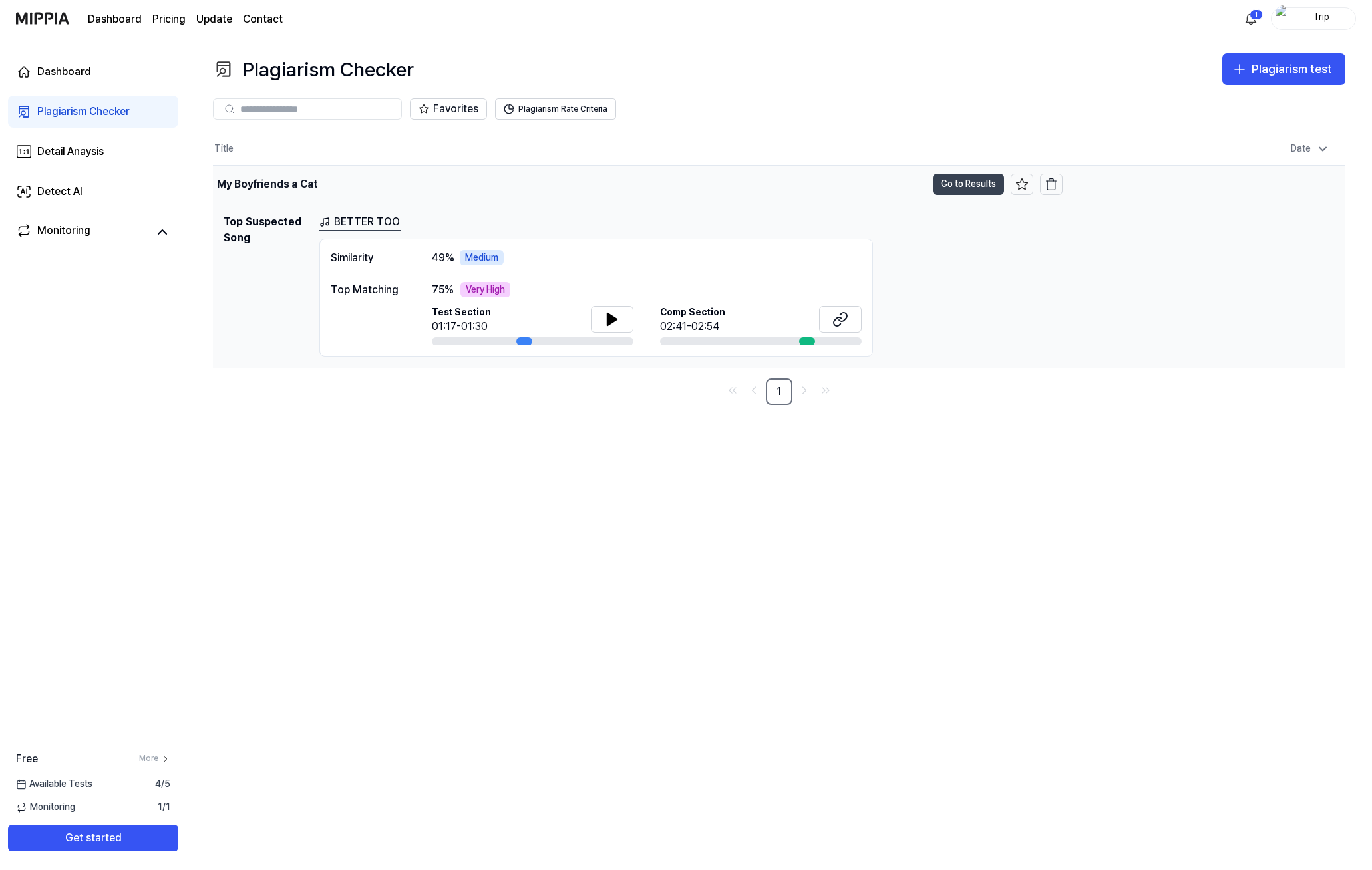
click at [962, 185] on button "Go to Results" at bounding box center [968, 185] width 72 height 21
